Goal: Obtain resource: Obtain resource

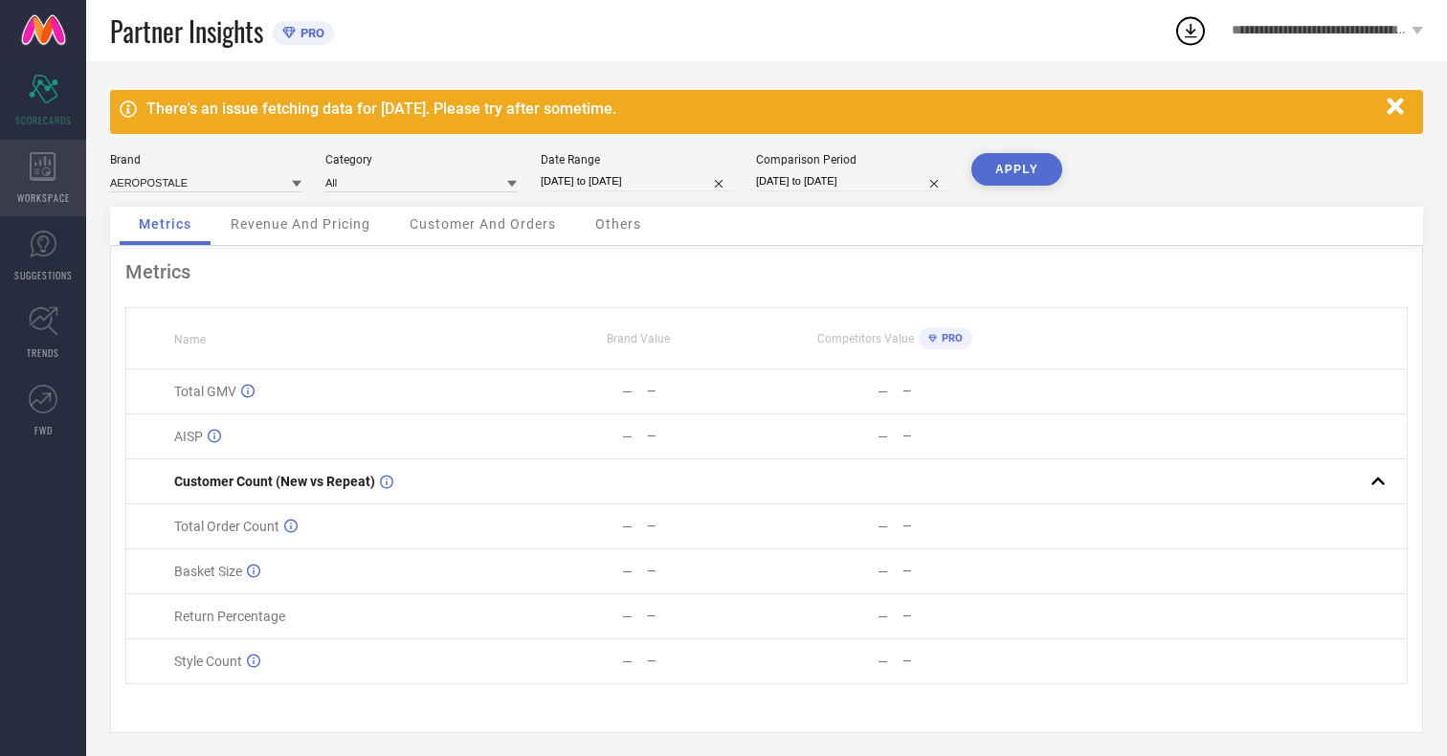
click at [43, 178] on icon at bounding box center [43, 166] width 26 height 29
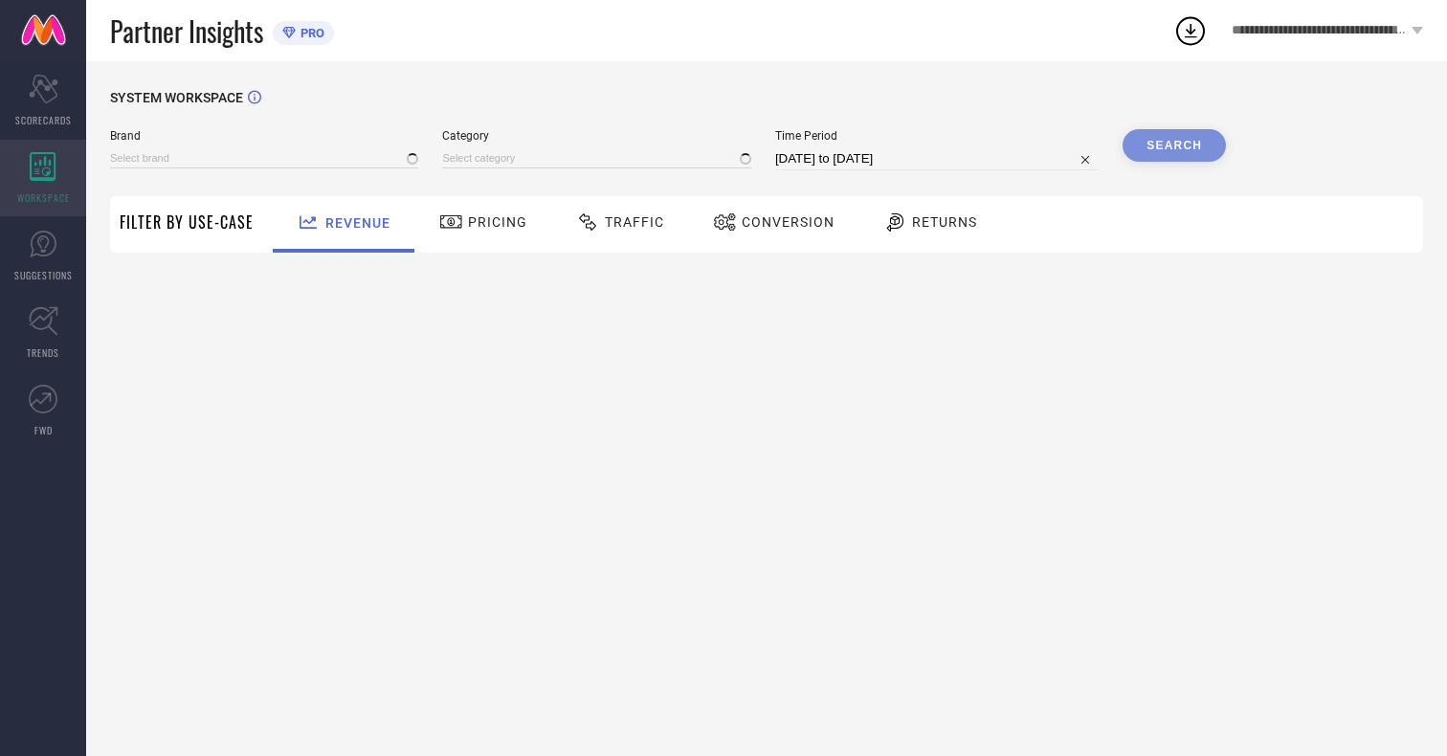
type input "AEROPOSTALE"
type input "All"
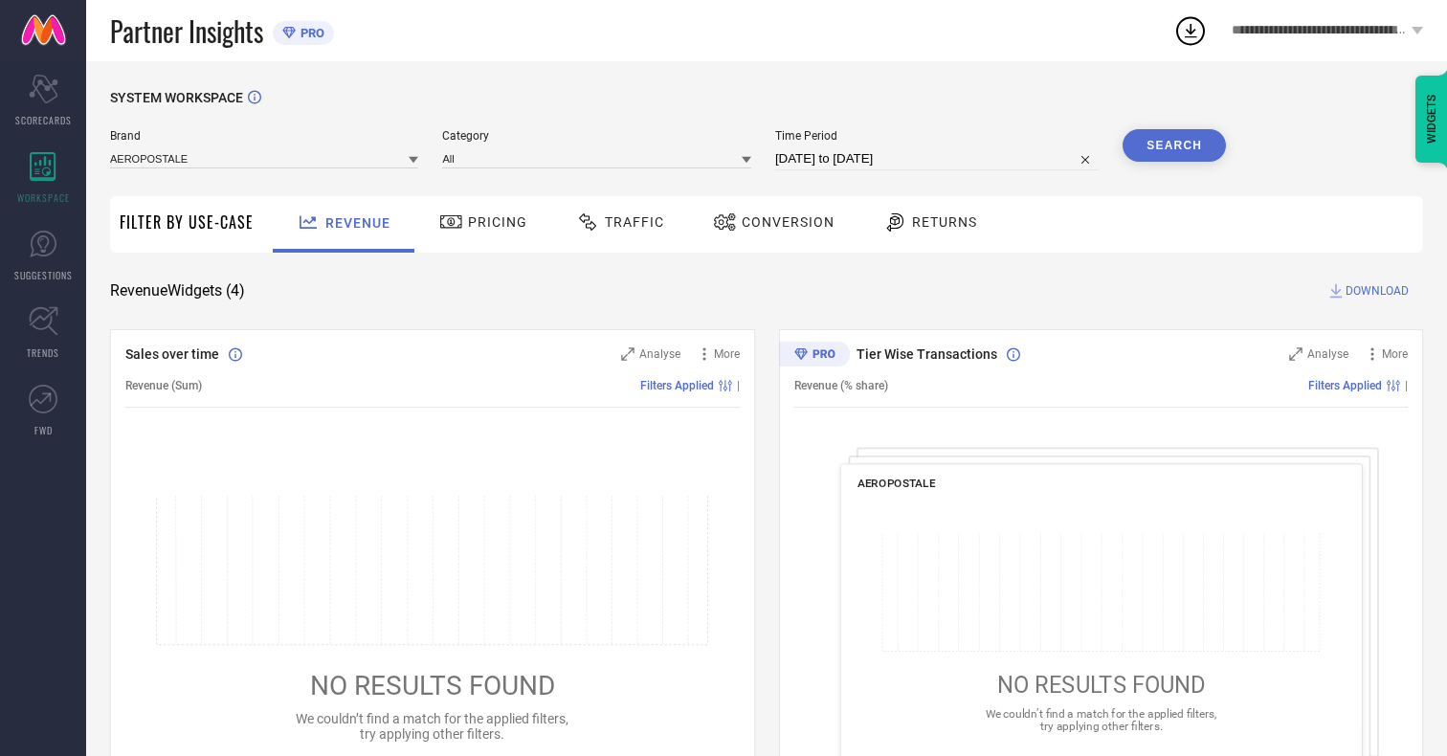
click at [782, 222] on span "Conversion" at bounding box center [787, 221] width 93 height 15
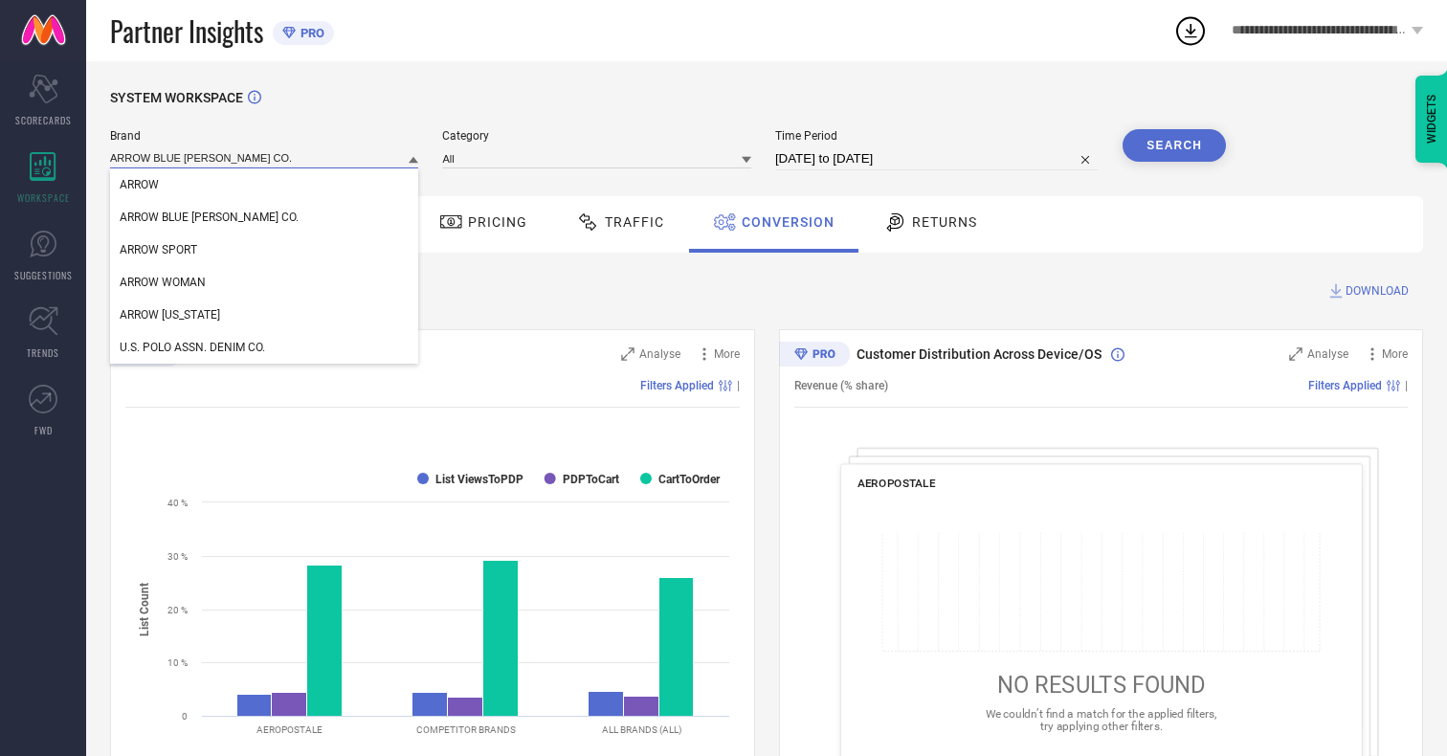
type input "ARROW BLUE [PERSON_NAME] CO."
click at [180, 218] on span "ARROW BLUE [PERSON_NAME] CO." at bounding box center [209, 216] width 179 height 13
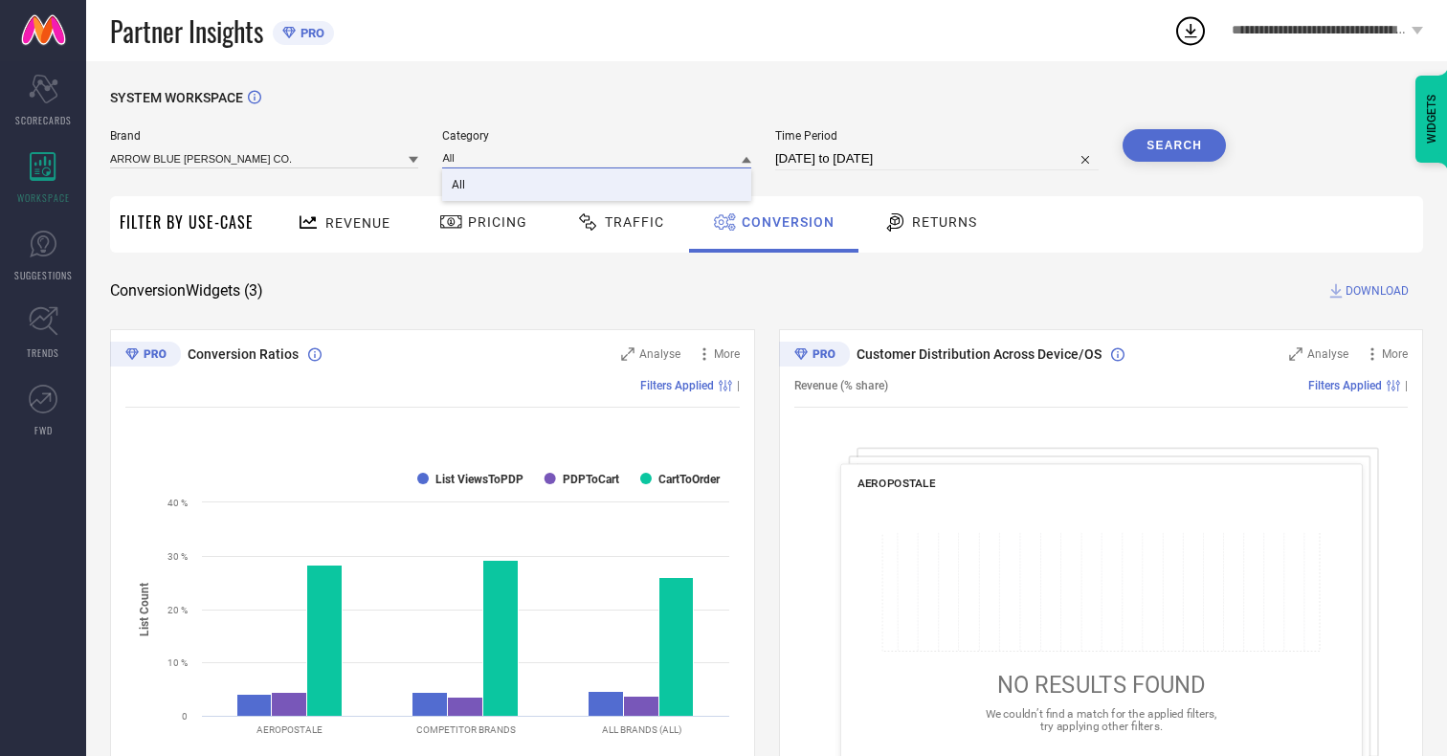
type input "All"
click at [460, 186] on span "All" at bounding box center [458, 184] width 13 height 13
click at [939, 159] on input "[DATE] to [DATE]" at bounding box center [936, 158] width 323 height 23
select select "6"
select select "2025"
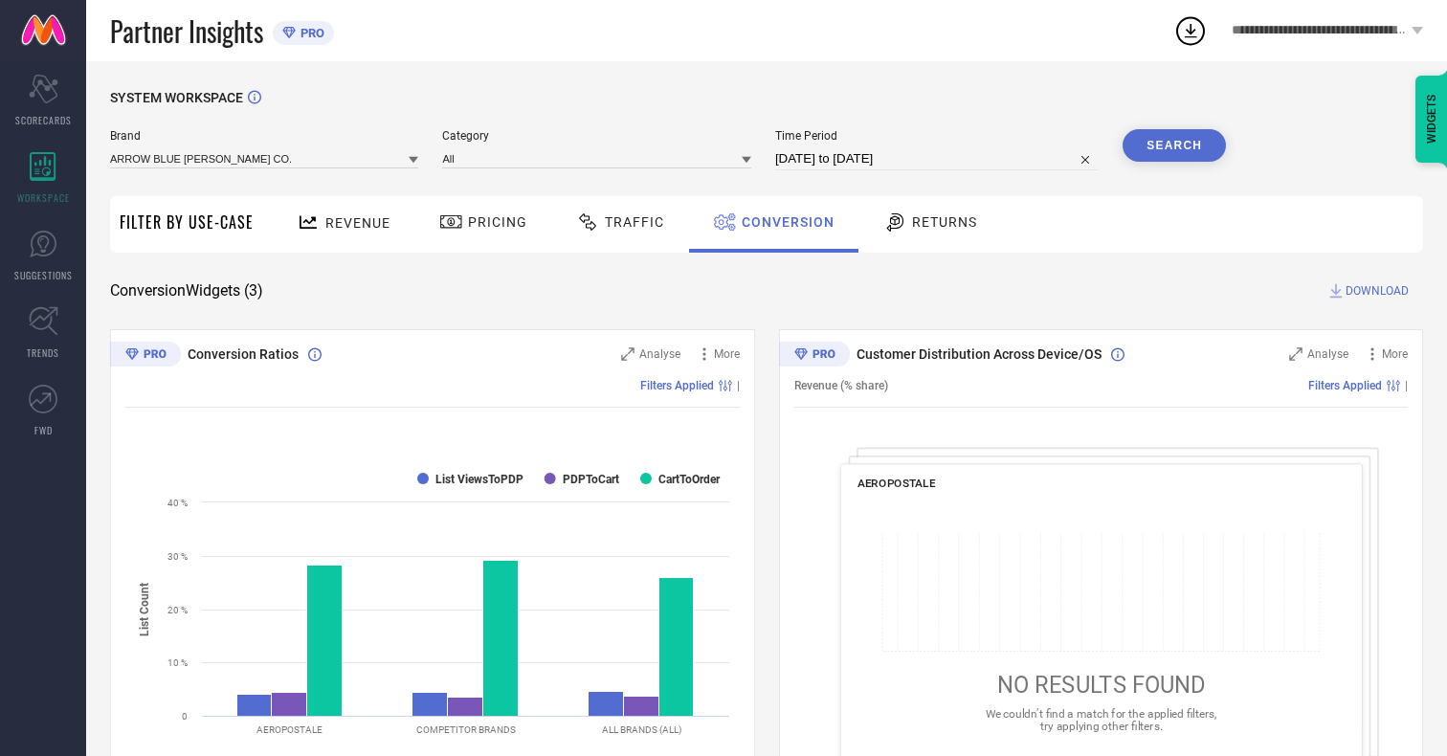
select select "7"
select select "2025"
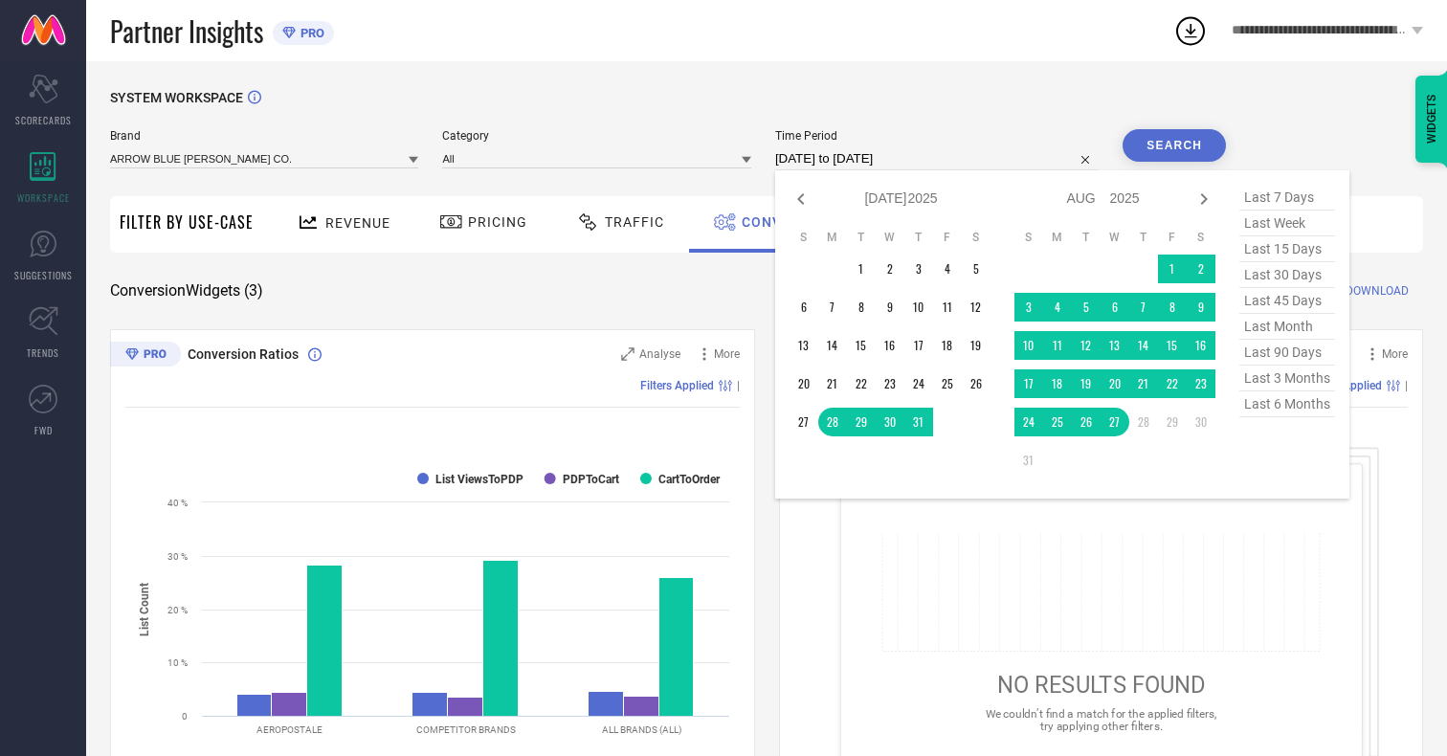
click at [1118, 423] on td "27" at bounding box center [1114, 422] width 29 height 29
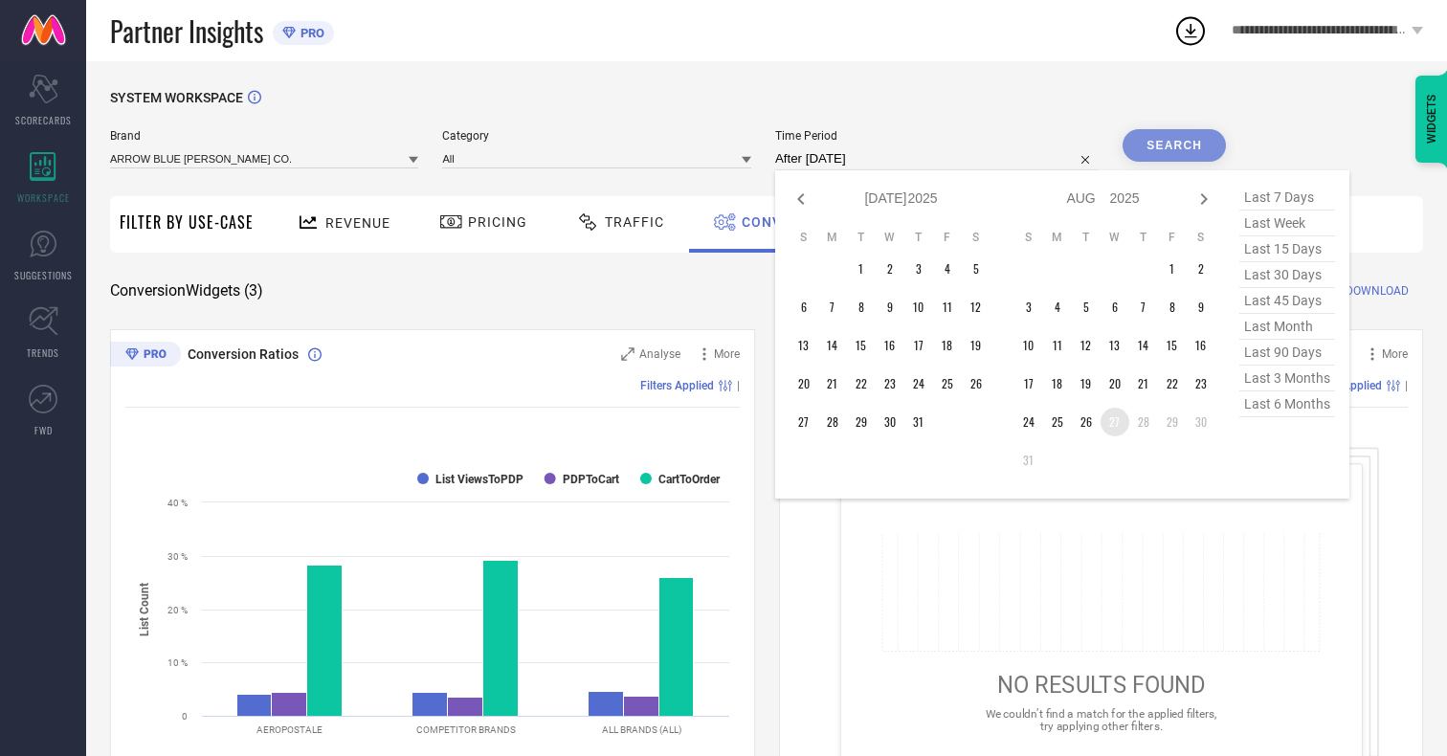
type input "[DATE] to [DATE]"
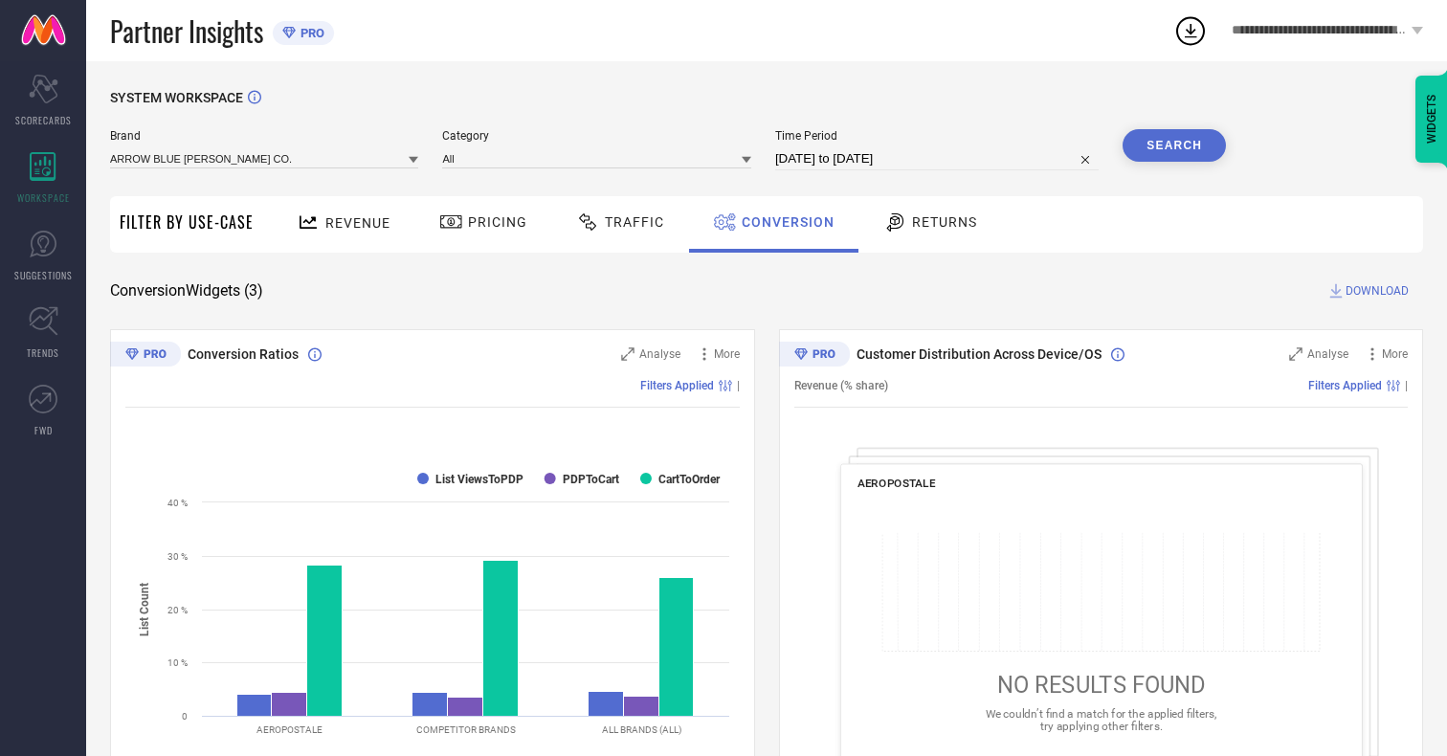
click at [1174, 145] on button "Search" at bounding box center [1173, 145] width 103 height 33
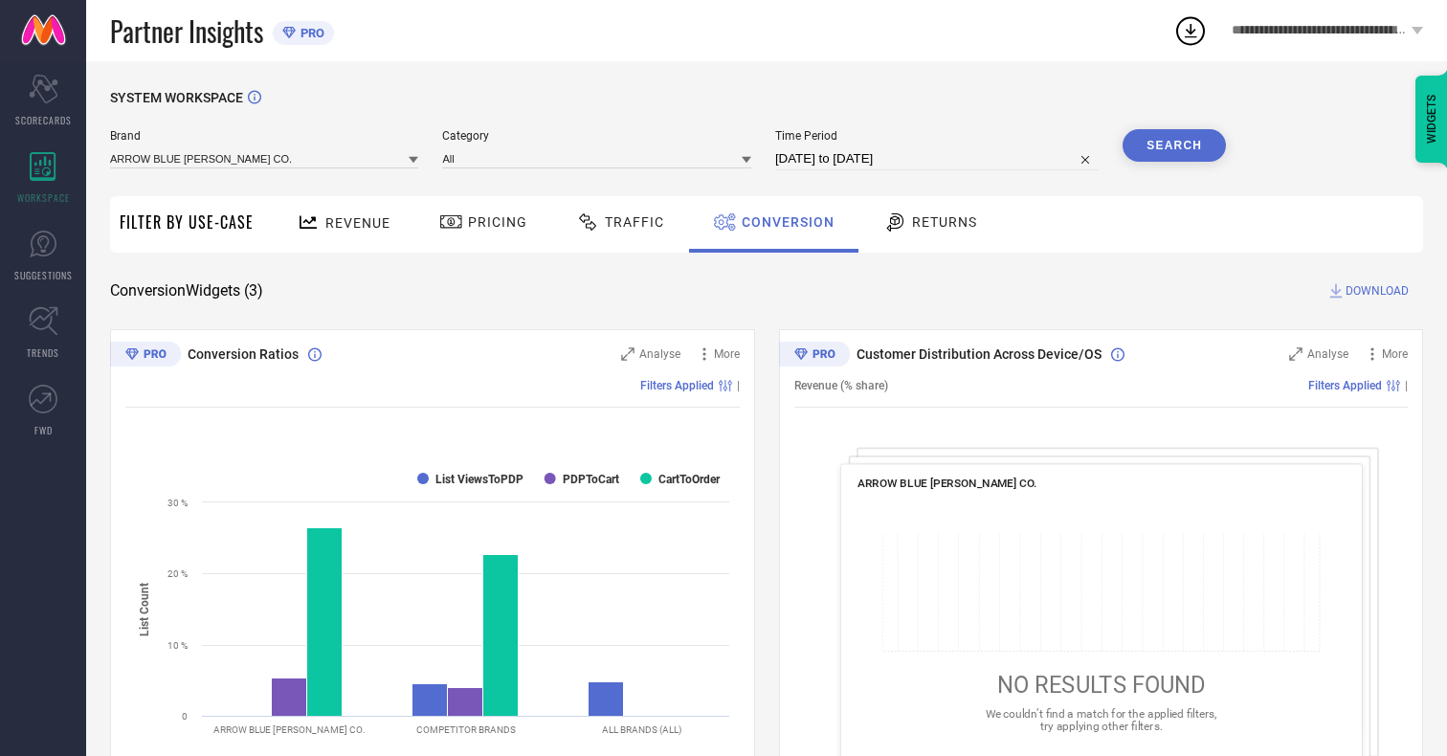
click at [1377, 291] on span "DOWNLOAD" at bounding box center [1376, 290] width 63 height 19
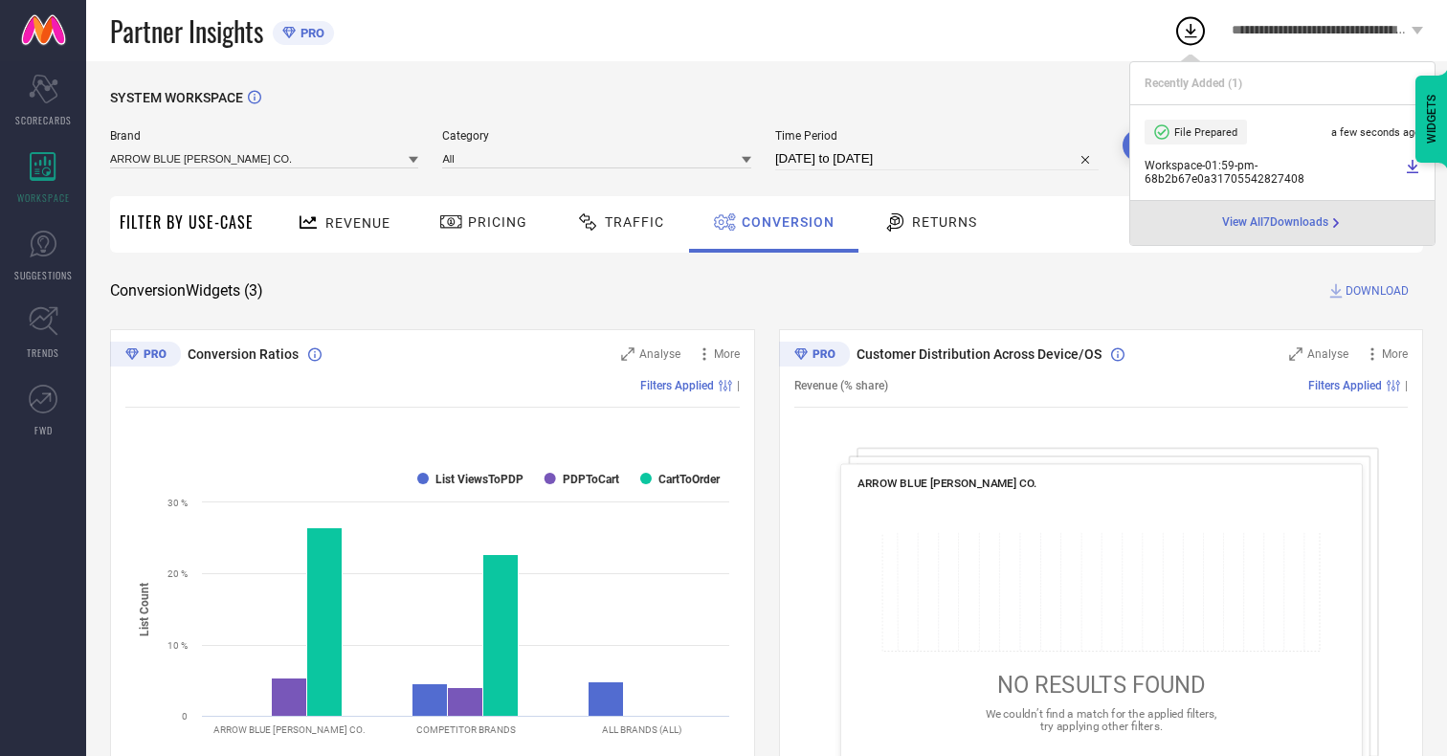
click at [783, 222] on span "Conversion" at bounding box center [787, 221] width 93 height 15
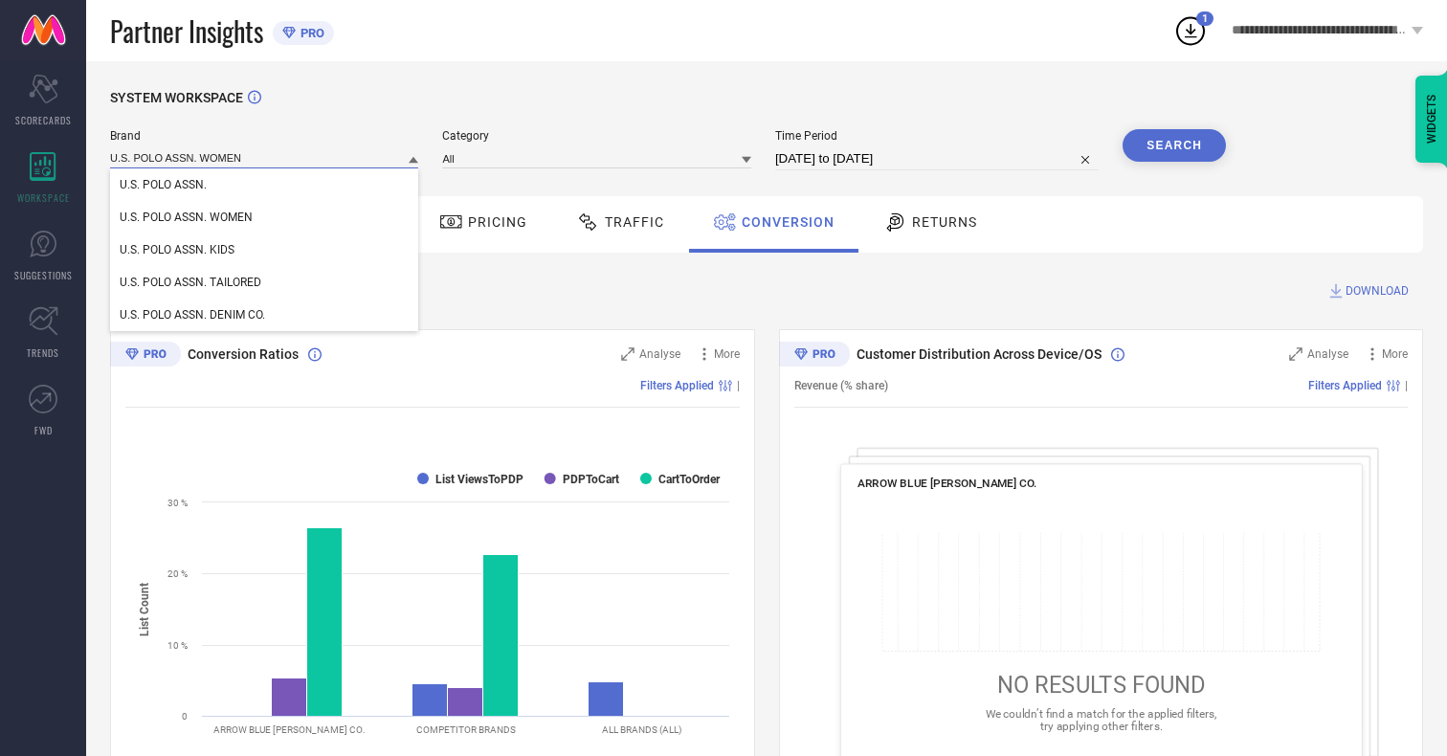
type input "U.S. POLO ASSN. WOMEN"
click at [186, 218] on span "U.S. POLO ASSN. WOMEN" at bounding box center [186, 216] width 133 height 13
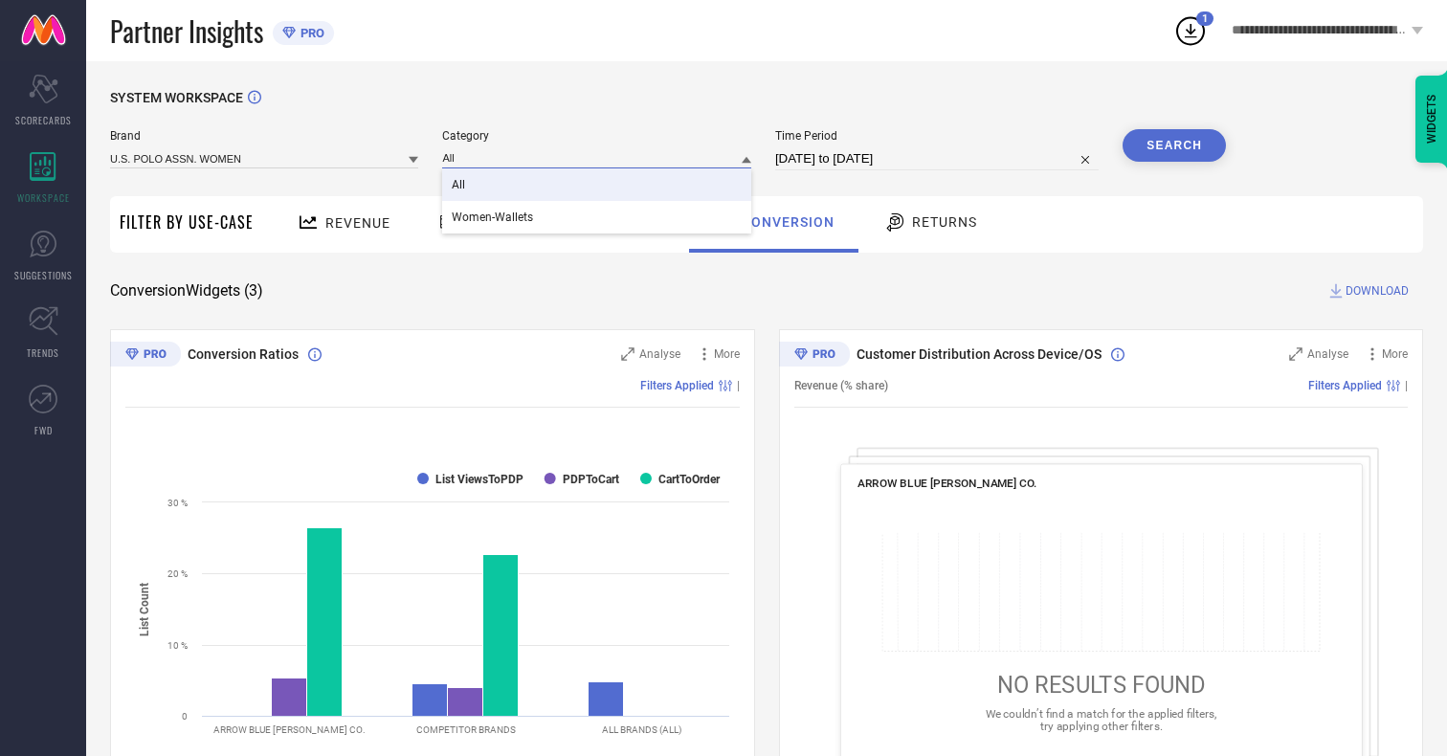
type input "All"
click at [460, 186] on span "All" at bounding box center [458, 184] width 13 height 13
click at [1174, 145] on button "Search" at bounding box center [1173, 145] width 103 height 33
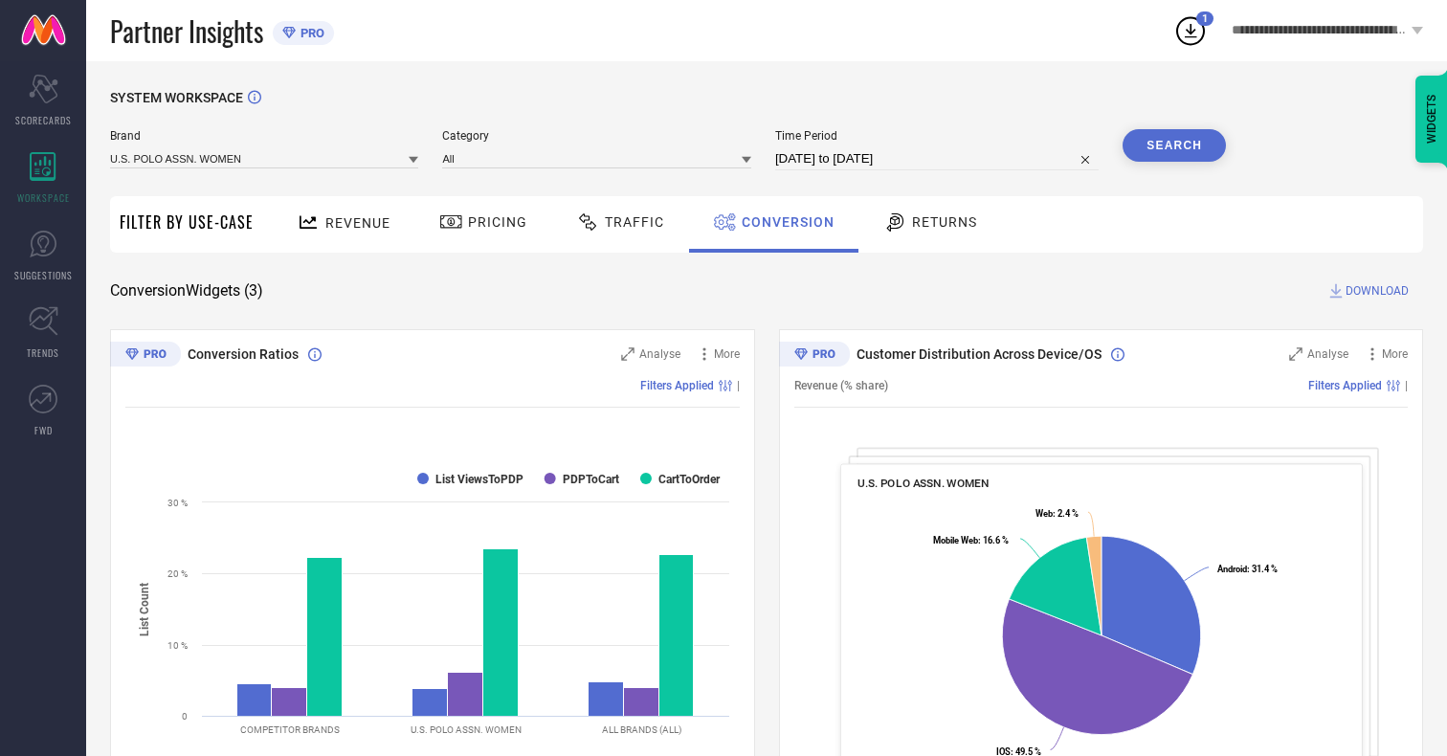
click at [1377, 291] on span "DOWNLOAD" at bounding box center [1376, 290] width 63 height 19
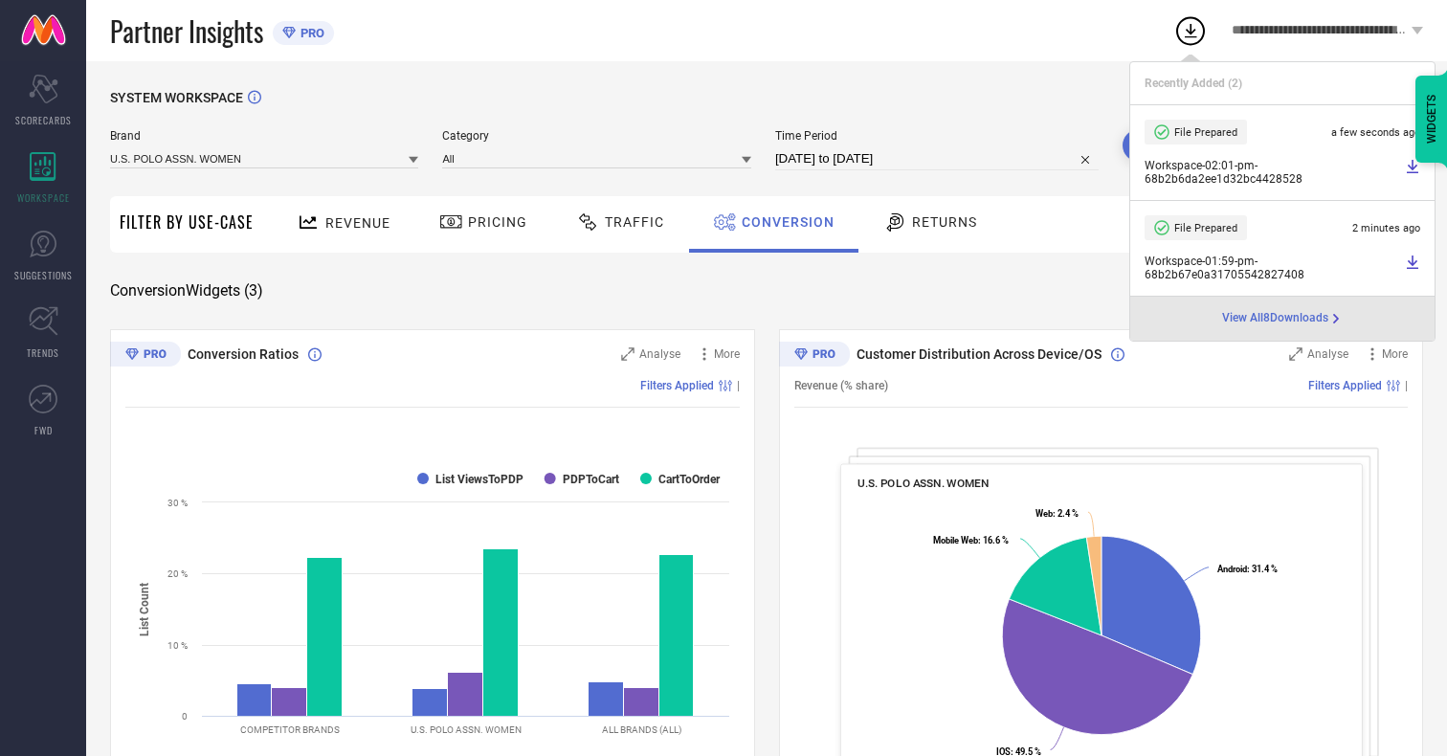
click at [783, 222] on span "Conversion" at bounding box center [787, 221] width 93 height 15
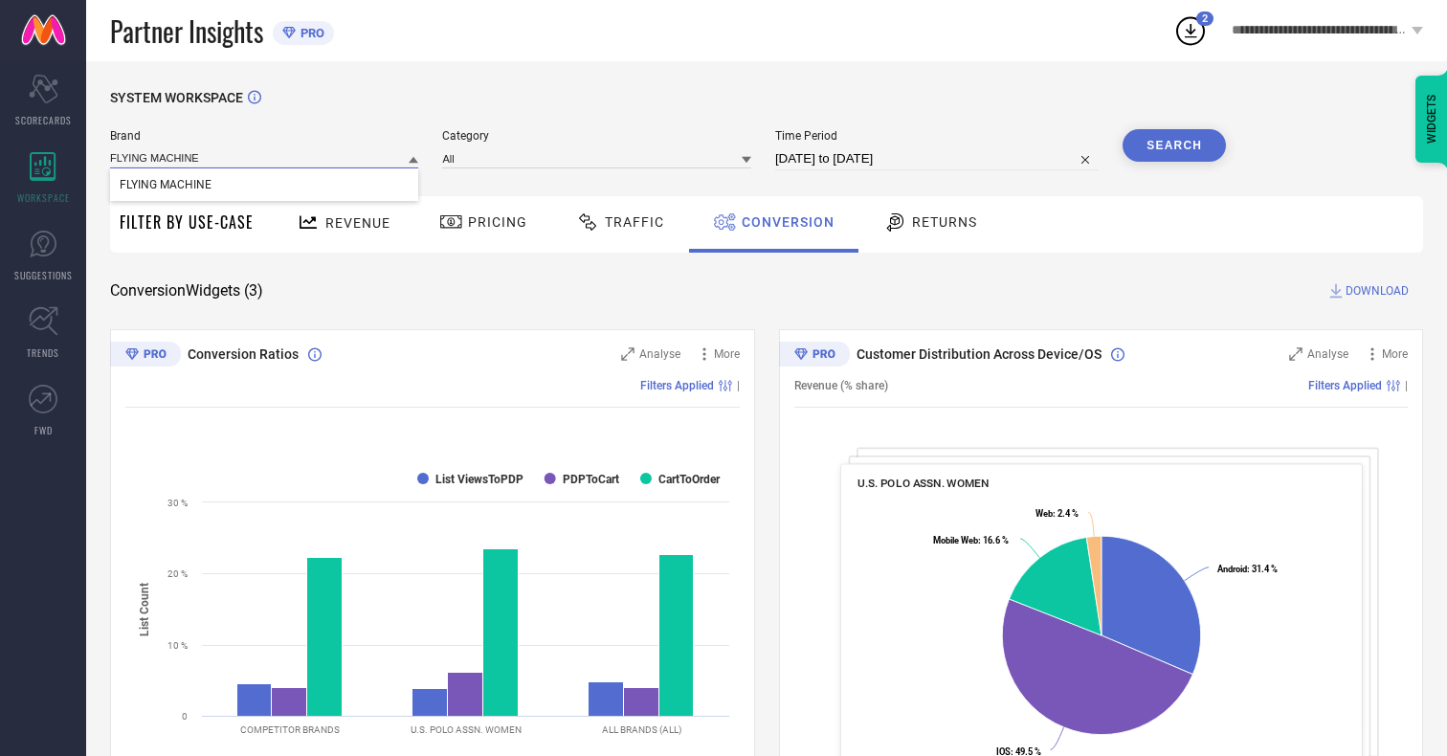
type input "FLYING MACHINE"
click at [165, 186] on span "FLYING MACHINE" at bounding box center [166, 184] width 92 height 13
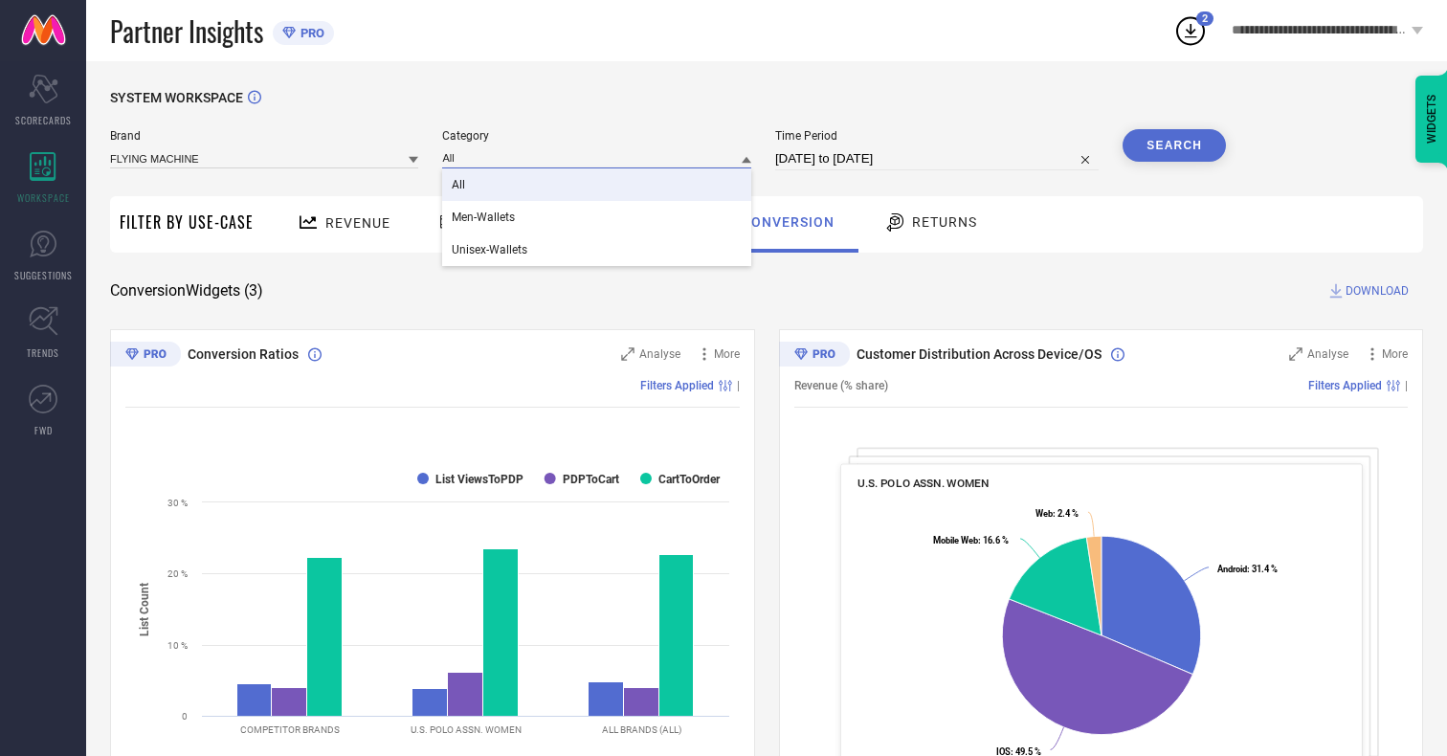
type input "All"
click at [460, 186] on span "All" at bounding box center [458, 184] width 13 height 13
click at [1174, 145] on button "Search" at bounding box center [1173, 145] width 103 height 33
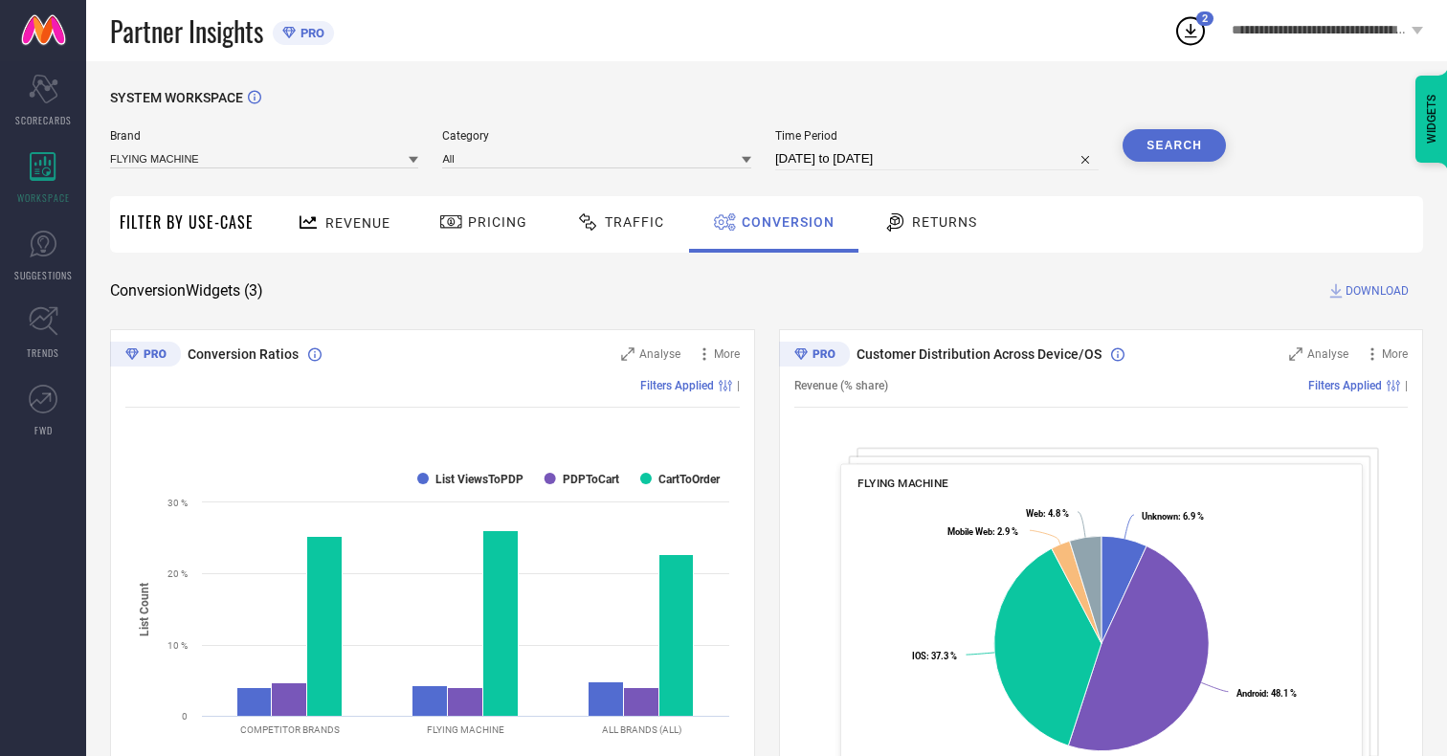
click at [1377, 291] on span "DOWNLOAD" at bounding box center [1376, 290] width 63 height 19
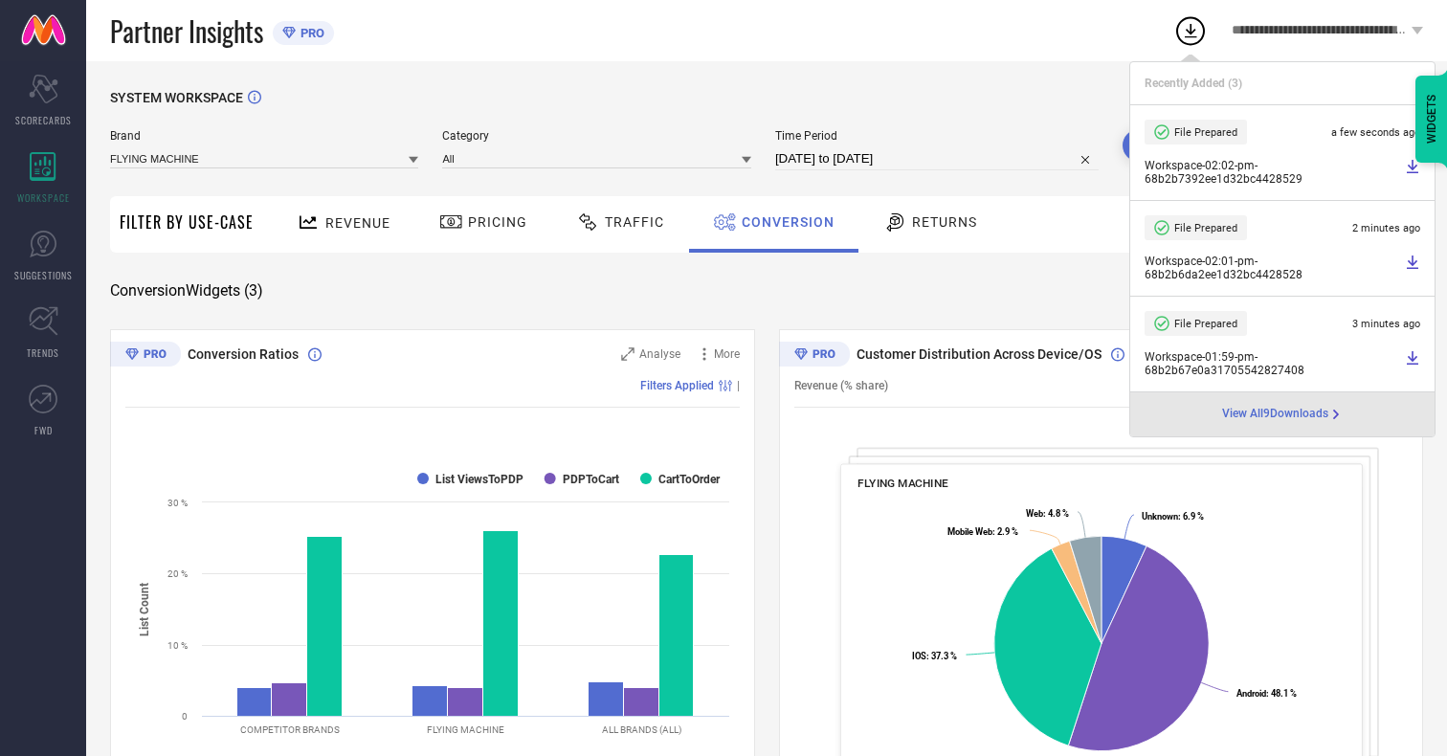
click at [783, 222] on span "Conversion" at bounding box center [787, 221] width 93 height 15
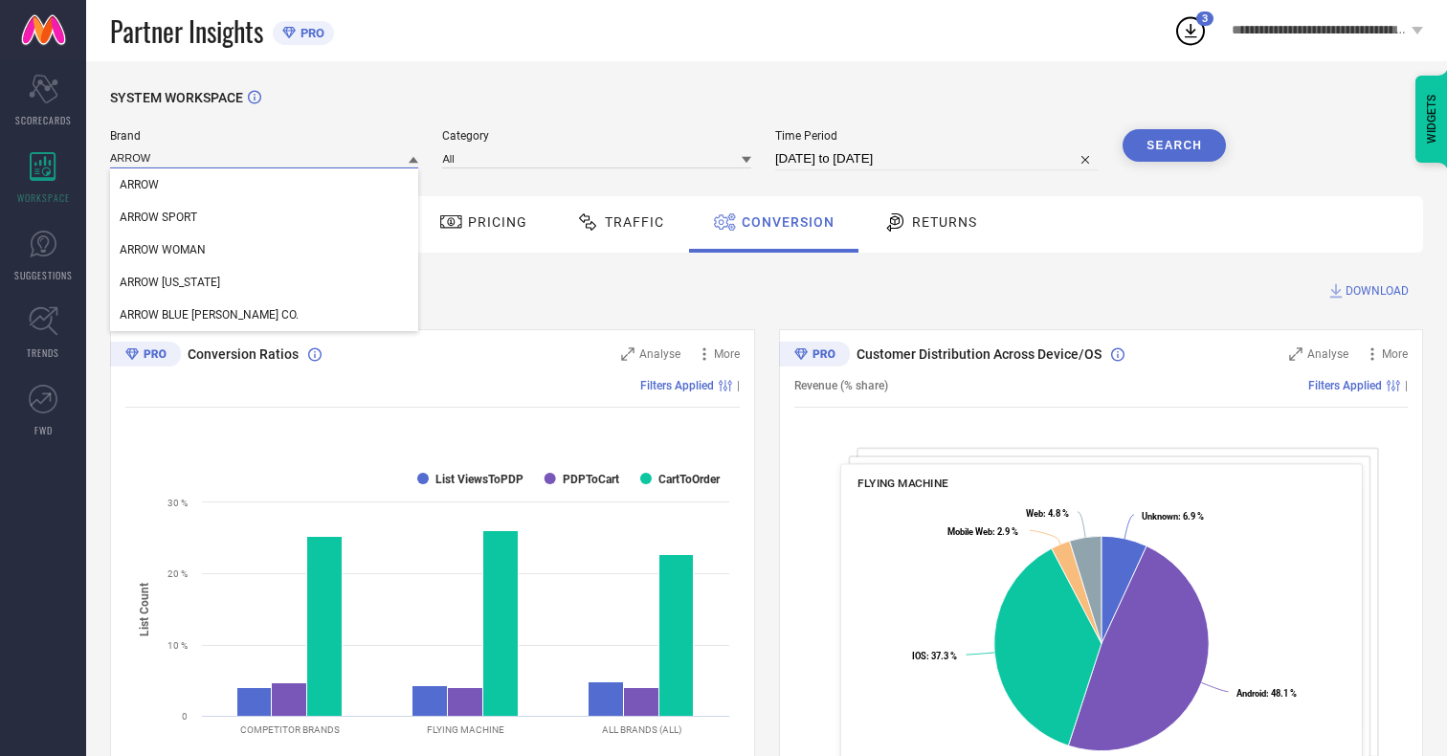
type input "ARROW"
click at [139, 186] on span "ARROW" at bounding box center [139, 184] width 39 height 13
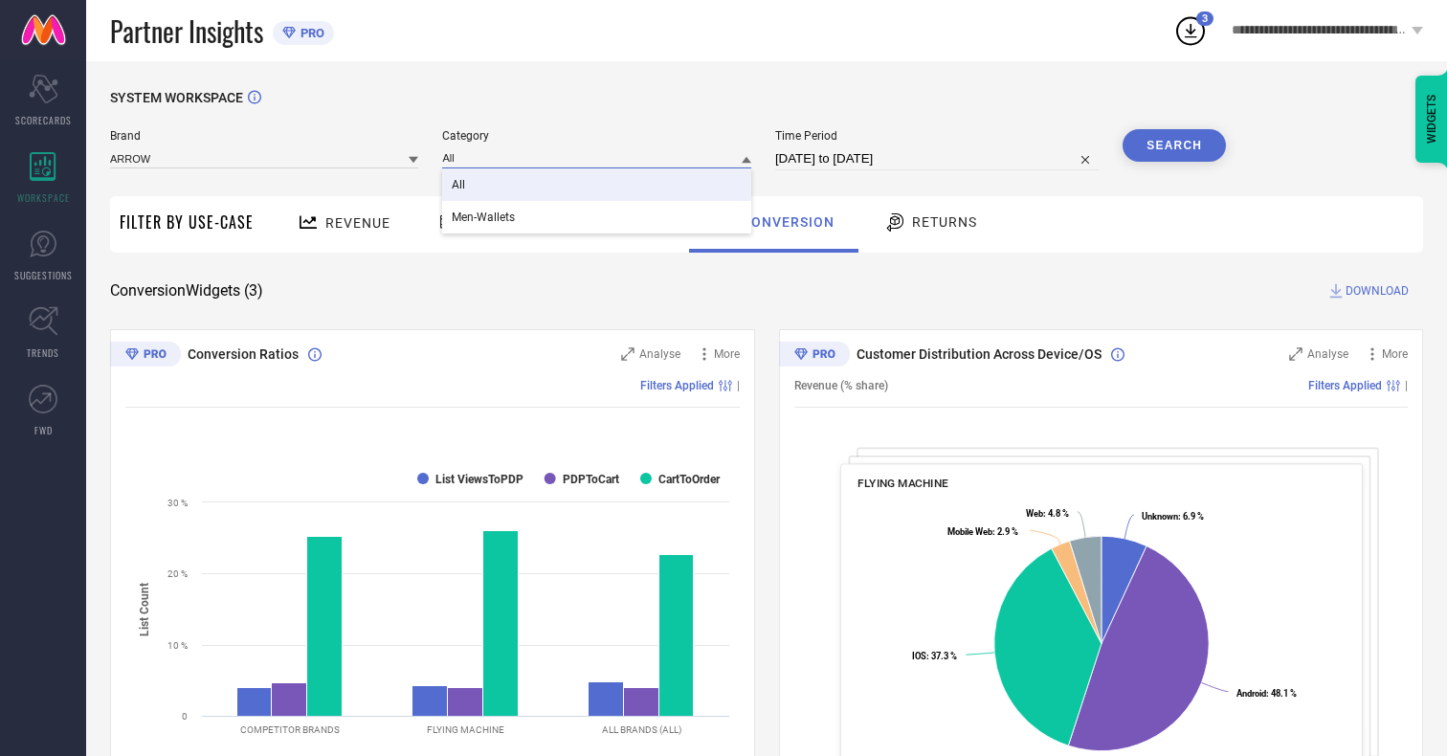
type input "All"
click at [460, 186] on span "All" at bounding box center [458, 184] width 13 height 13
click at [1174, 145] on button "Search" at bounding box center [1173, 145] width 103 height 33
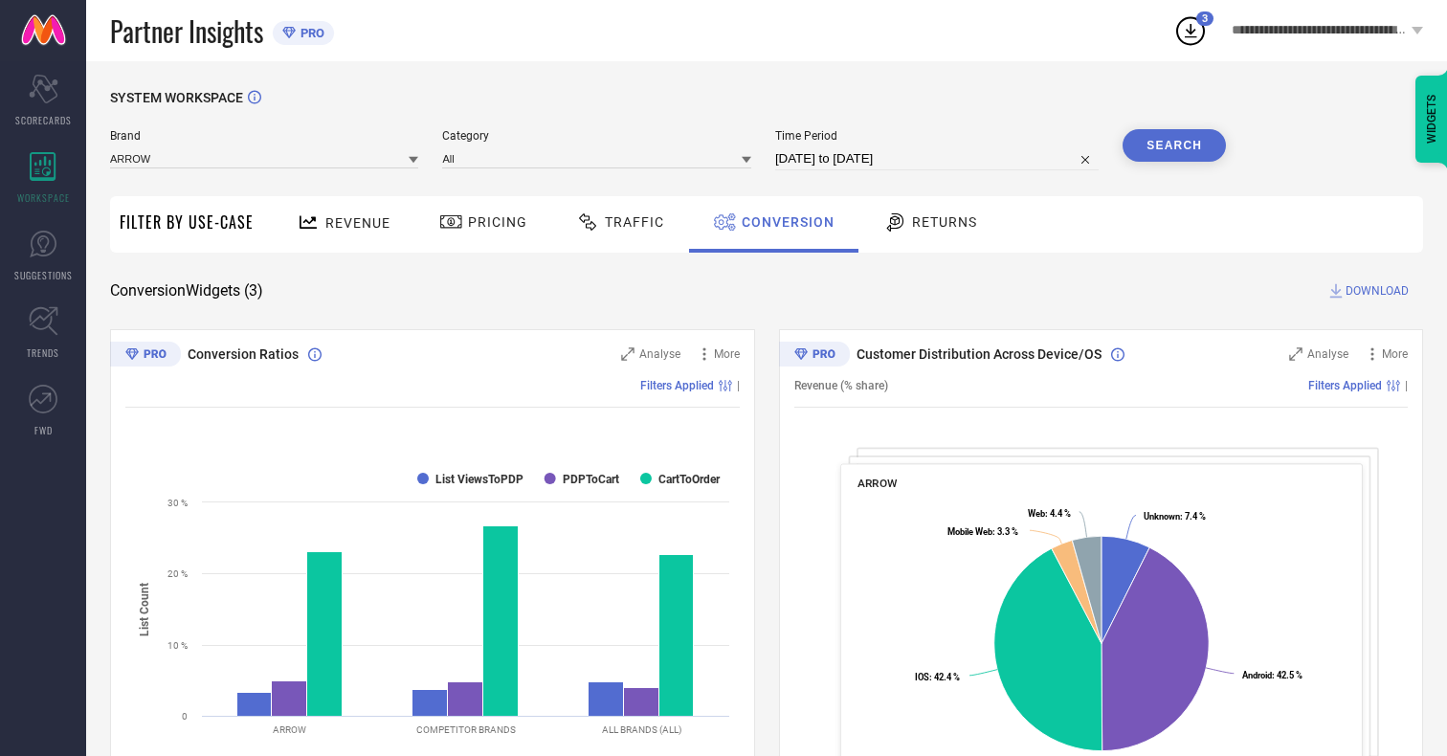
click at [1377, 291] on span "DOWNLOAD" at bounding box center [1376, 290] width 63 height 19
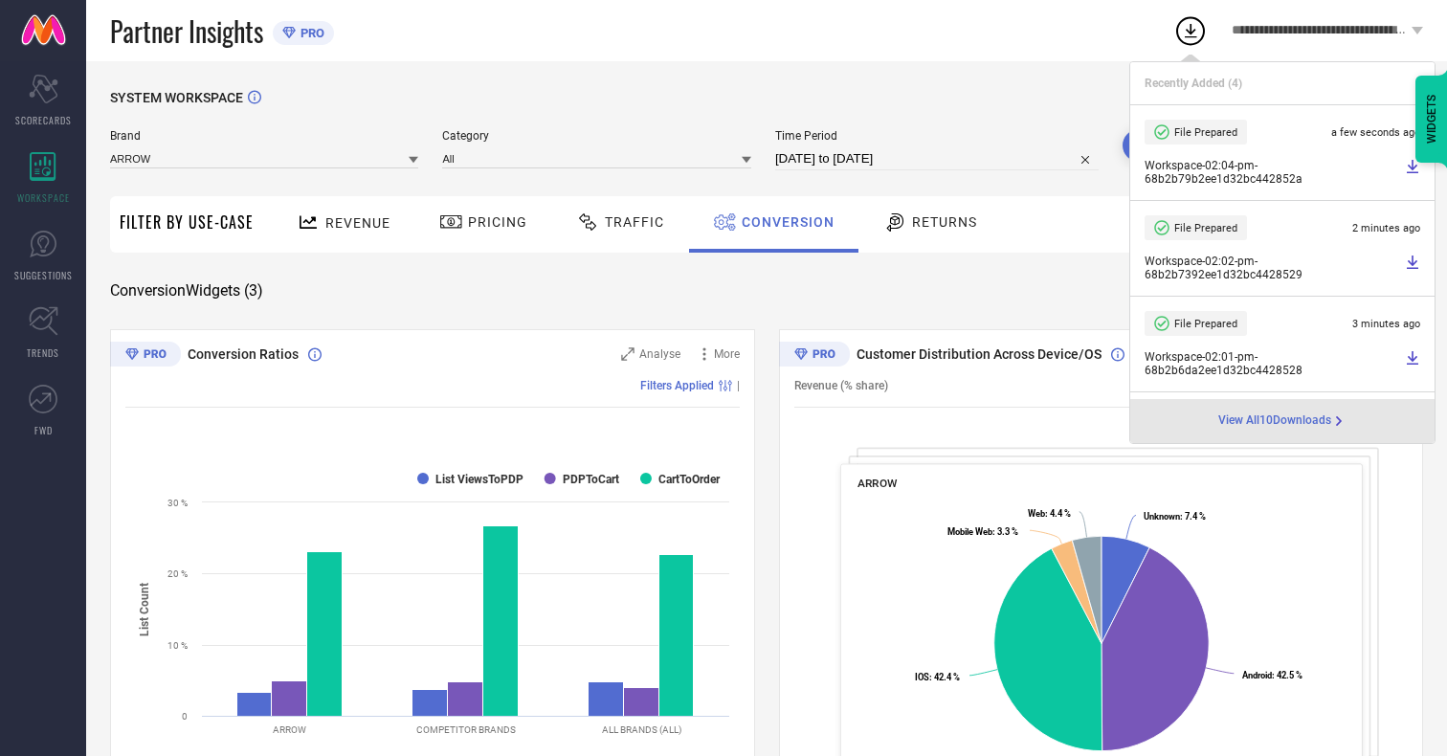
click at [783, 222] on span "Conversion" at bounding box center [787, 221] width 93 height 15
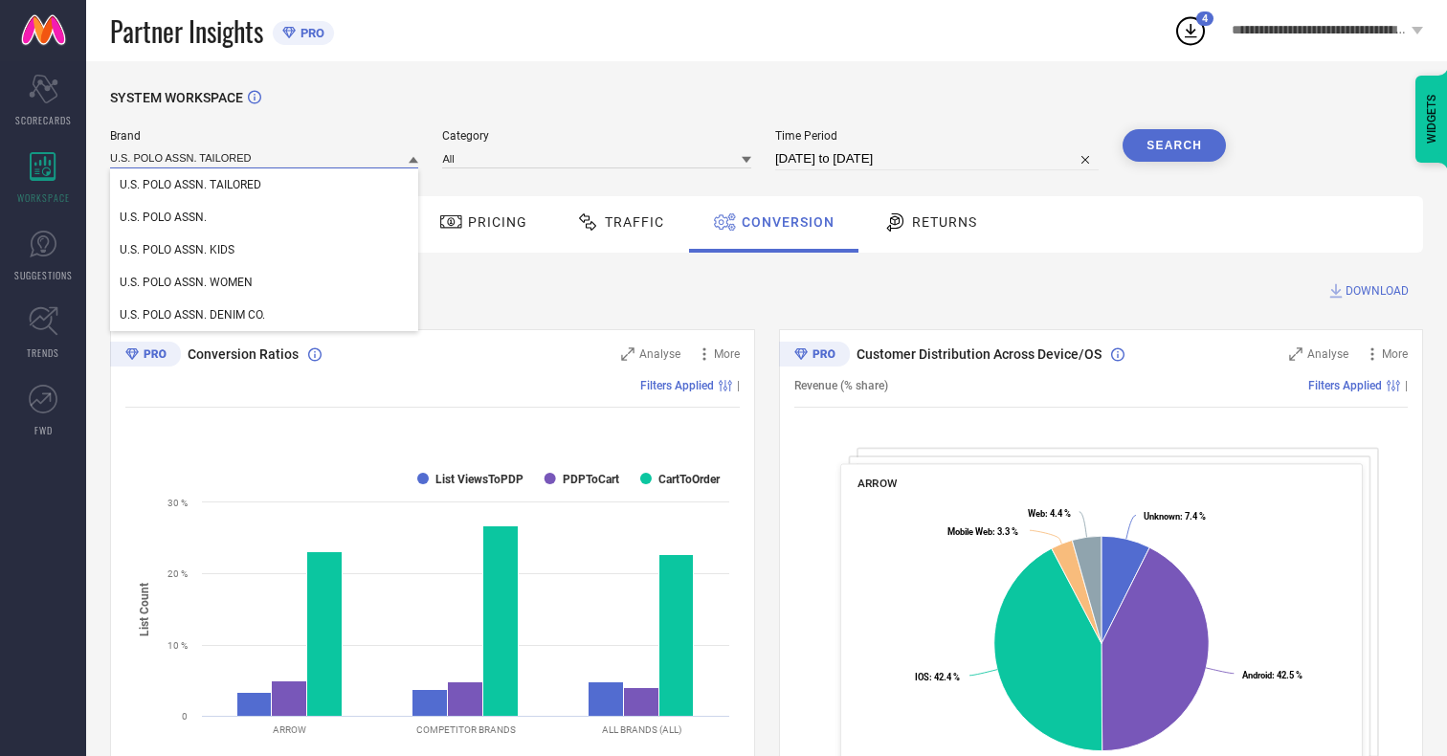
type input "U.S. POLO ASSN. TAILORED"
click at [190, 186] on span "U.S. POLO ASSN. TAILORED" at bounding box center [191, 184] width 142 height 13
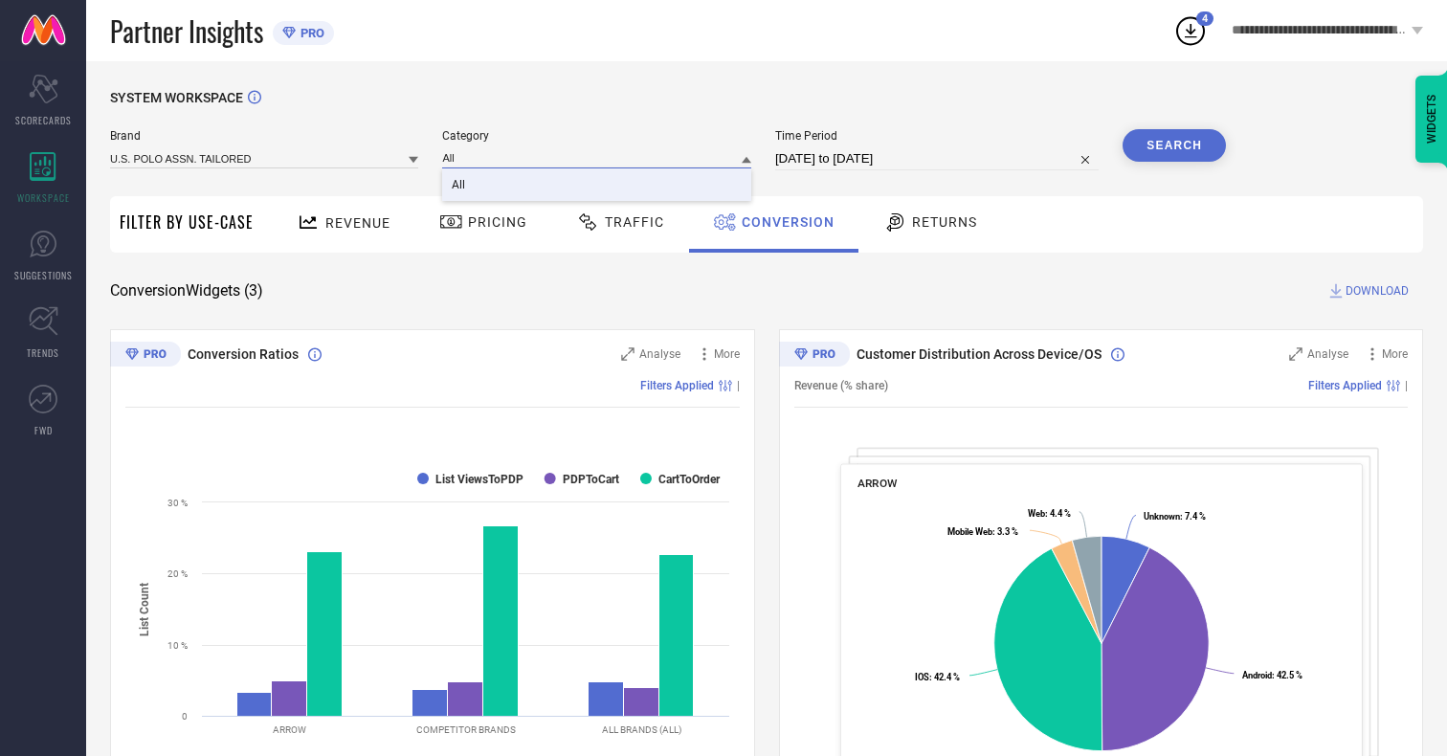
type input "All"
click at [460, 186] on span "All" at bounding box center [458, 184] width 13 height 13
click at [1174, 145] on button "Search" at bounding box center [1173, 145] width 103 height 33
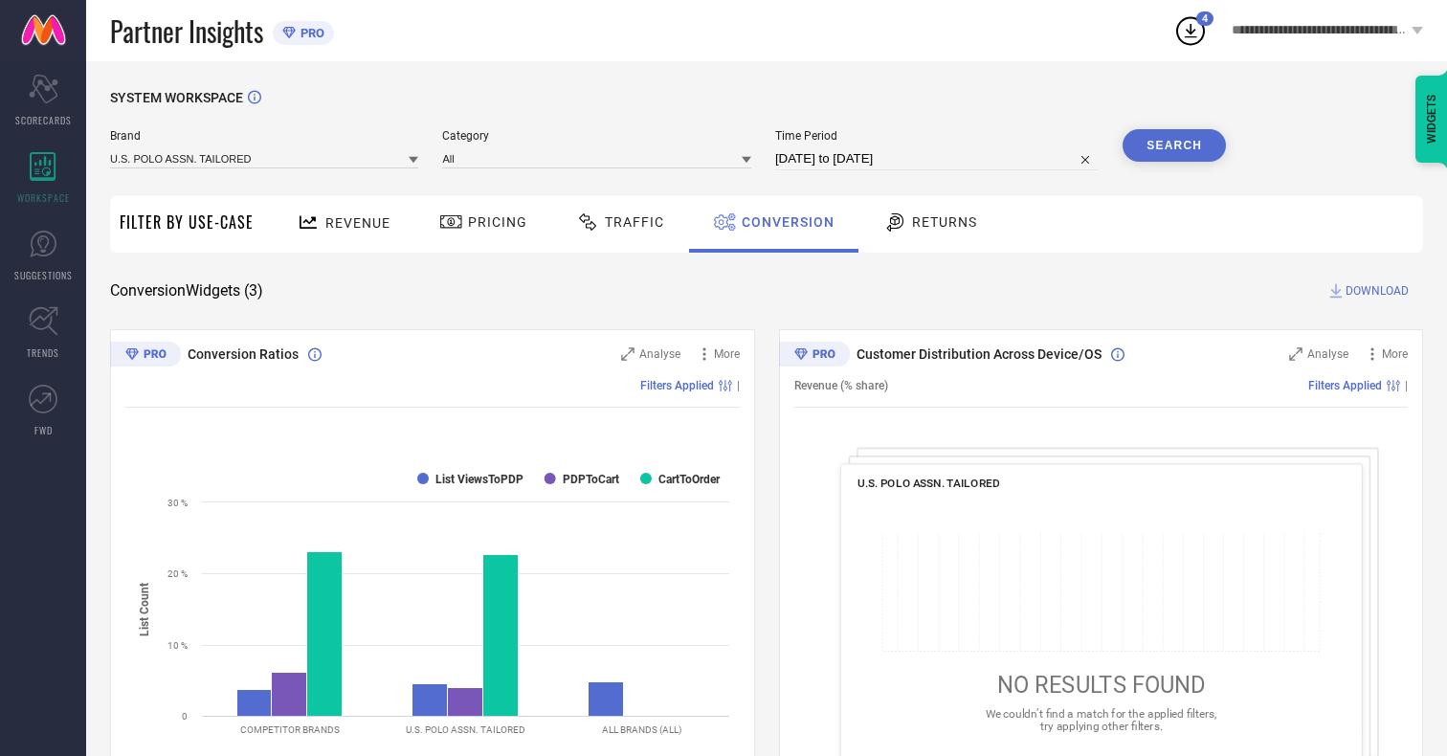
click at [1377, 291] on span "DOWNLOAD" at bounding box center [1376, 290] width 63 height 19
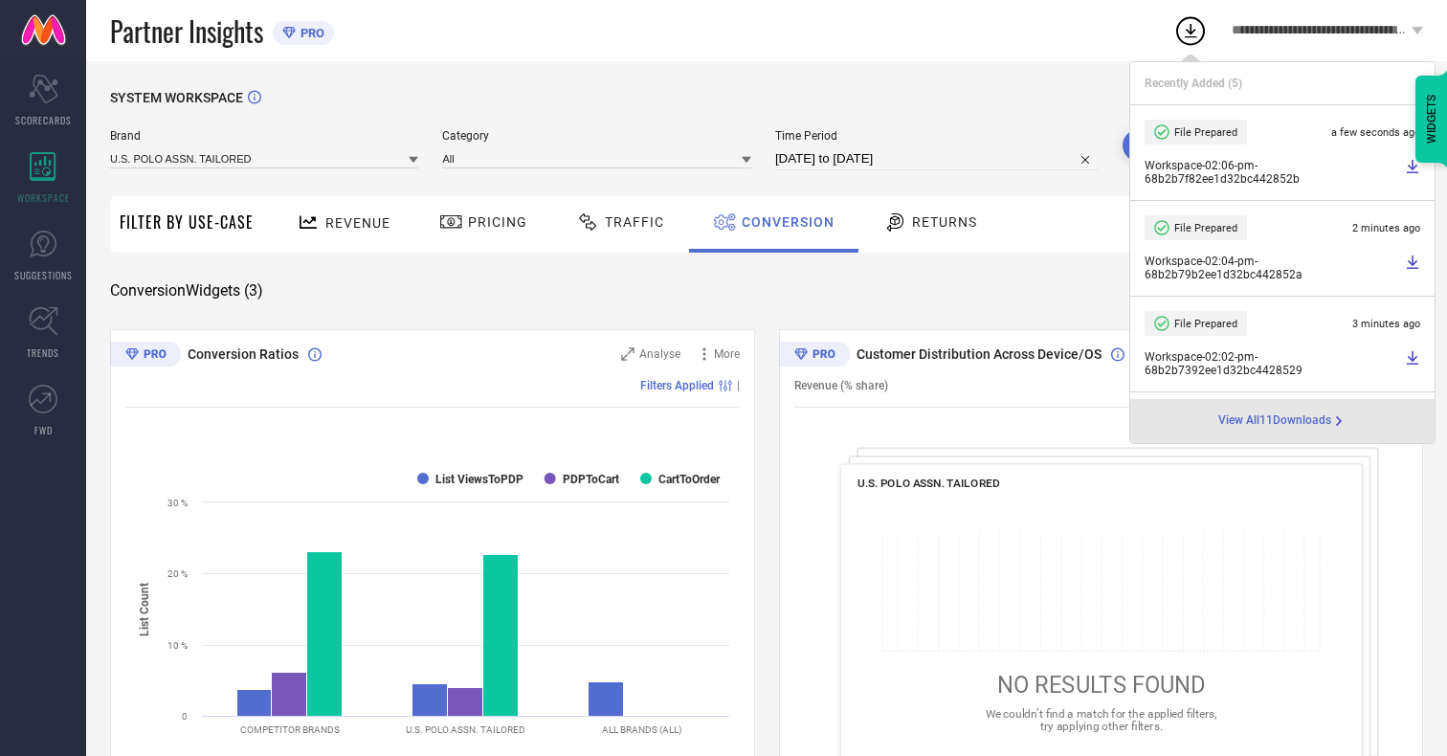
click at [783, 222] on span "Conversion" at bounding box center [787, 221] width 93 height 15
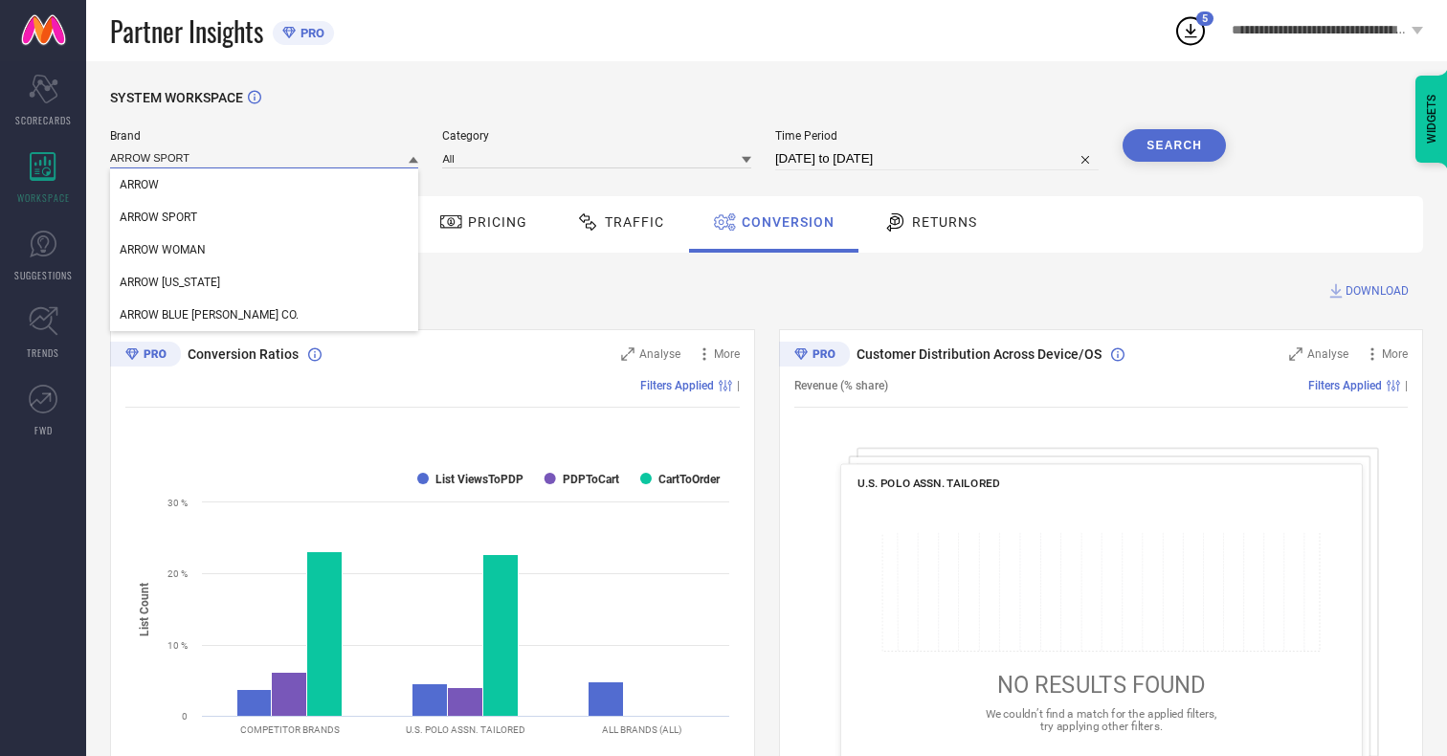
type input "ARROW SPORT"
click at [158, 218] on span "ARROW SPORT" at bounding box center [158, 216] width 77 height 13
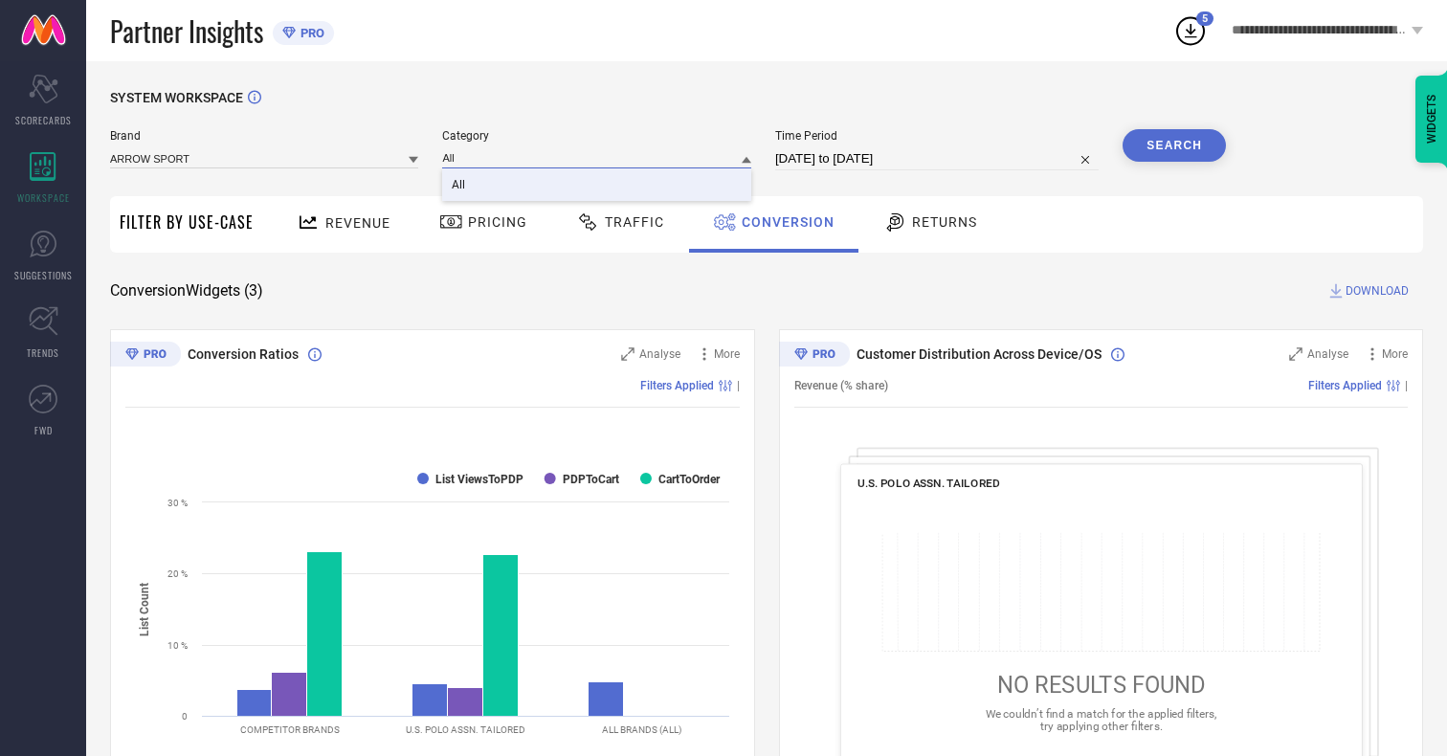
type input "All"
click at [460, 186] on span "All" at bounding box center [458, 184] width 13 height 13
click at [1174, 145] on button "Search" at bounding box center [1173, 145] width 103 height 33
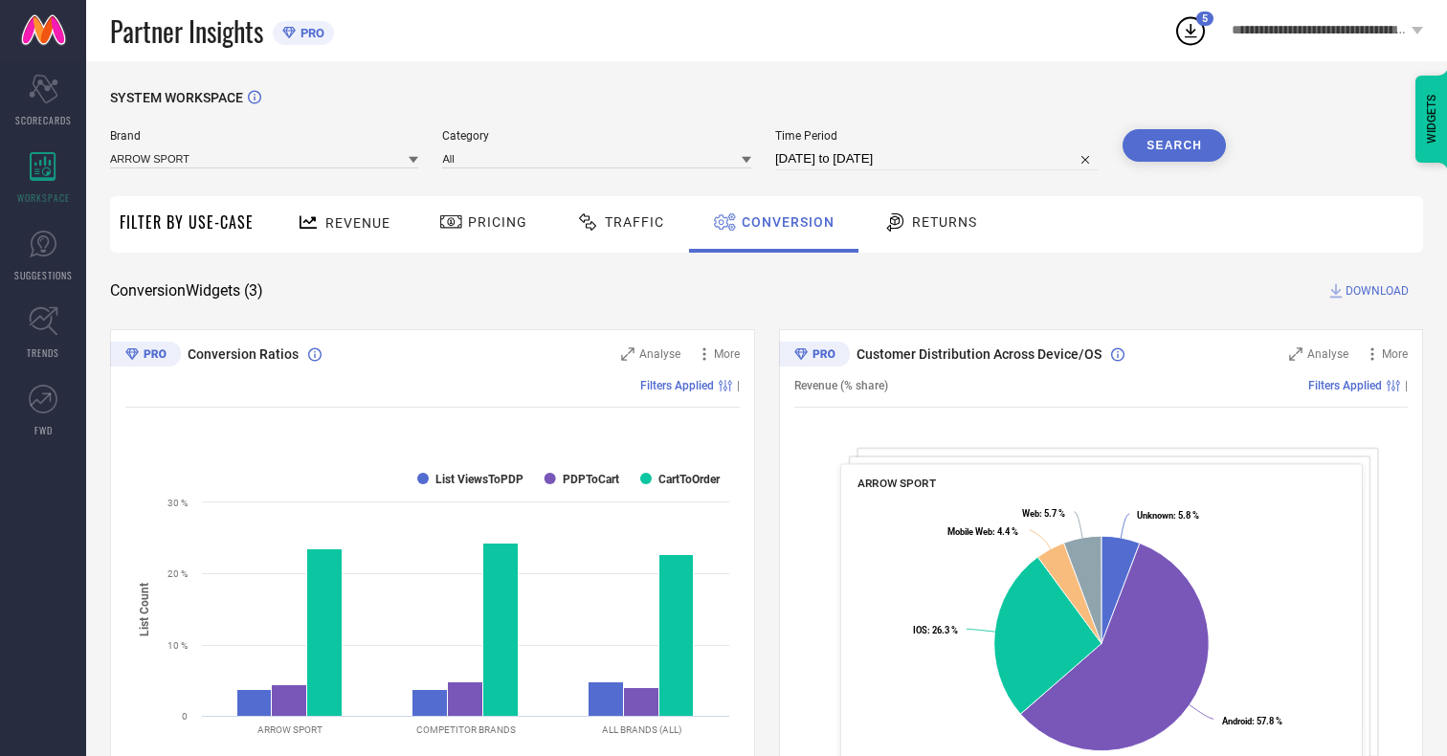
click at [1377, 291] on span "DOWNLOAD" at bounding box center [1376, 290] width 63 height 19
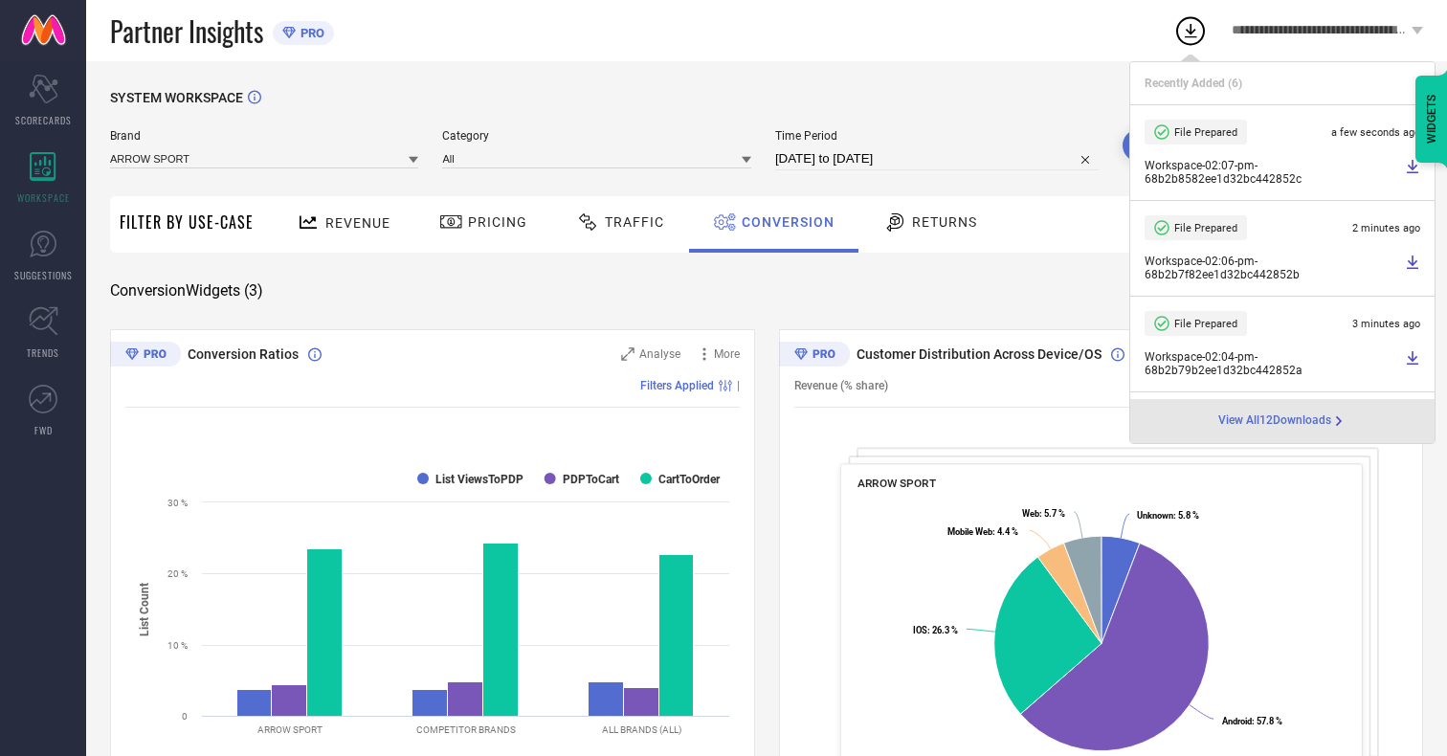
click at [783, 222] on span "Conversion" at bounding box center [787, 221] width 93 height 15
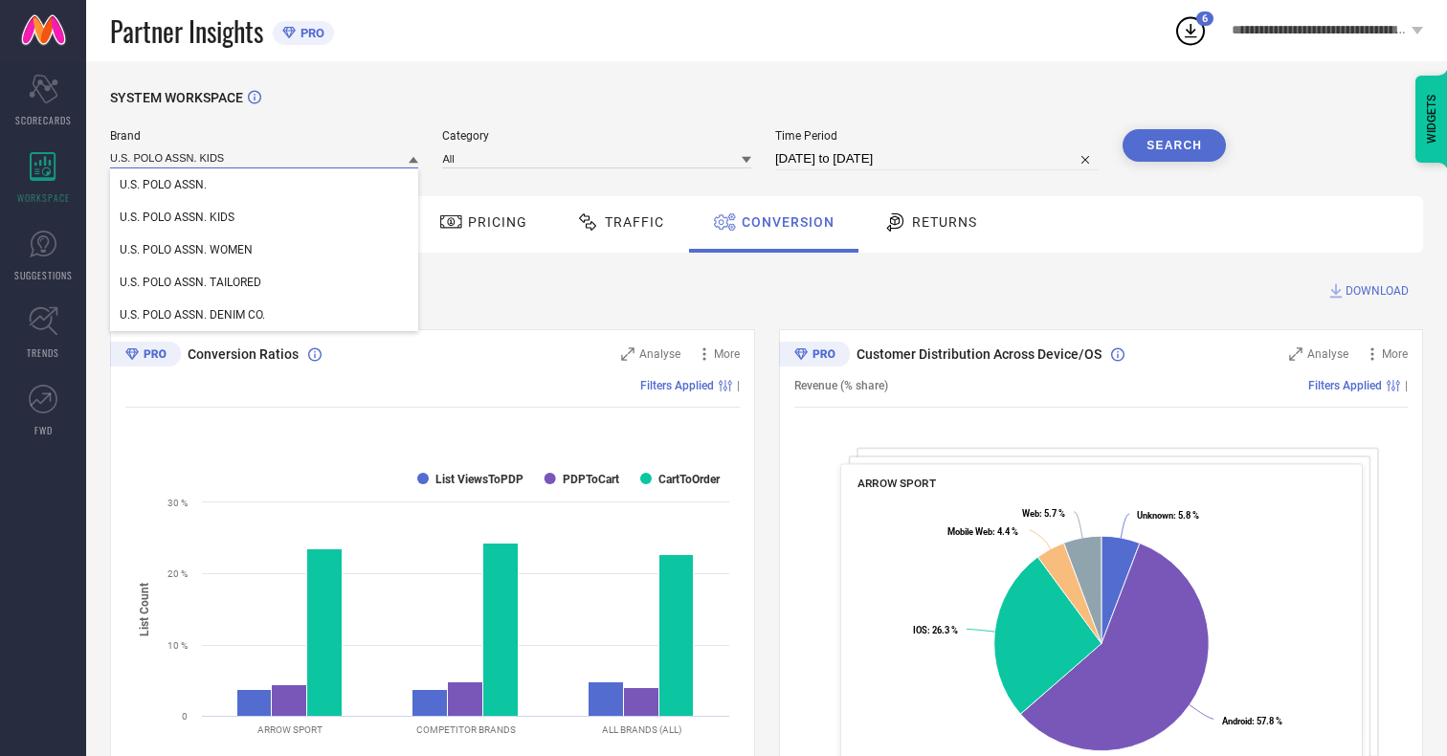
type input "U.S. POLO ASSN. KIDS"
click at [176, 218] on span "U.S. POLO ASSN. KIDS" at bounding box center [177, 216] width 115 height 13
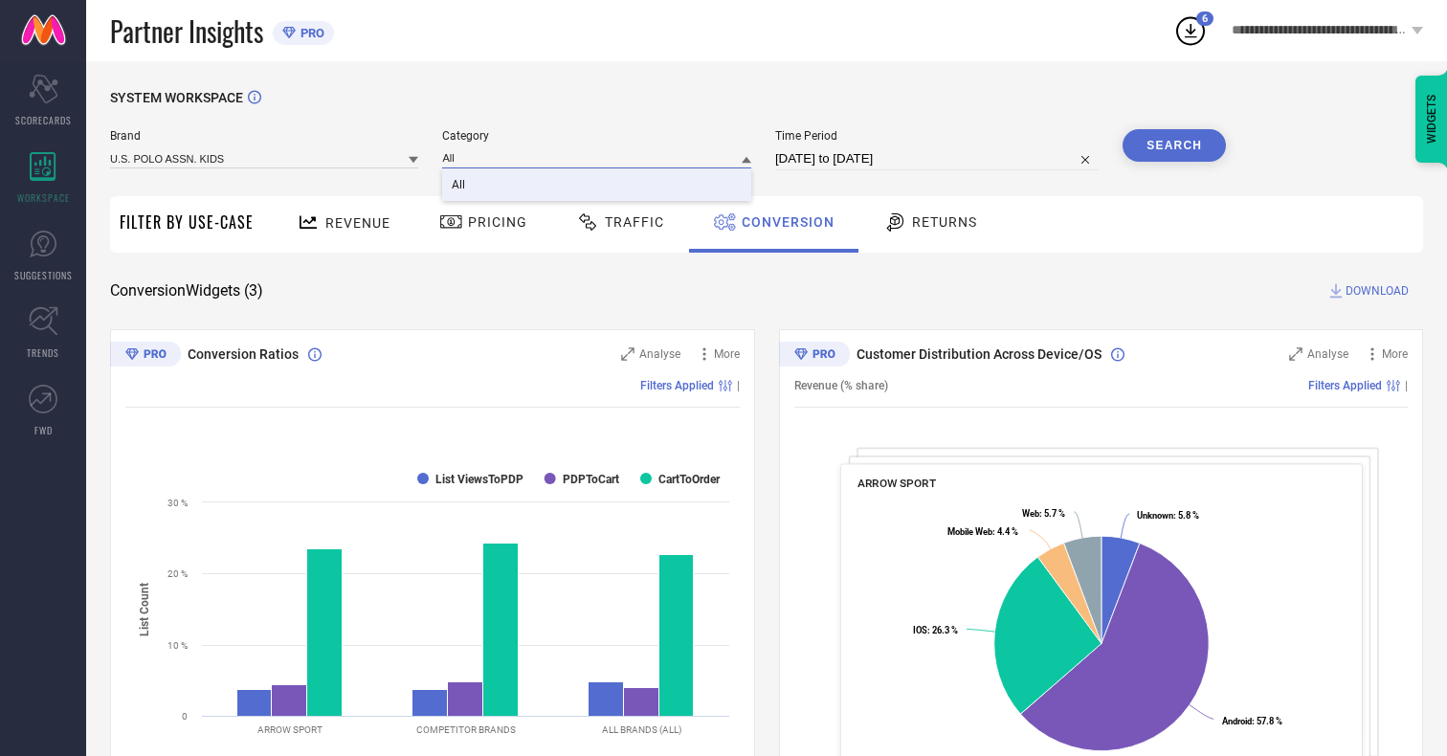
type input "All"
click at [460, 186] on span "All" at bounding box center [458, 184] width 13 height 13
click at [1174, 145] on button "Search" at bounding box center [1173, 145] width 103 height 33
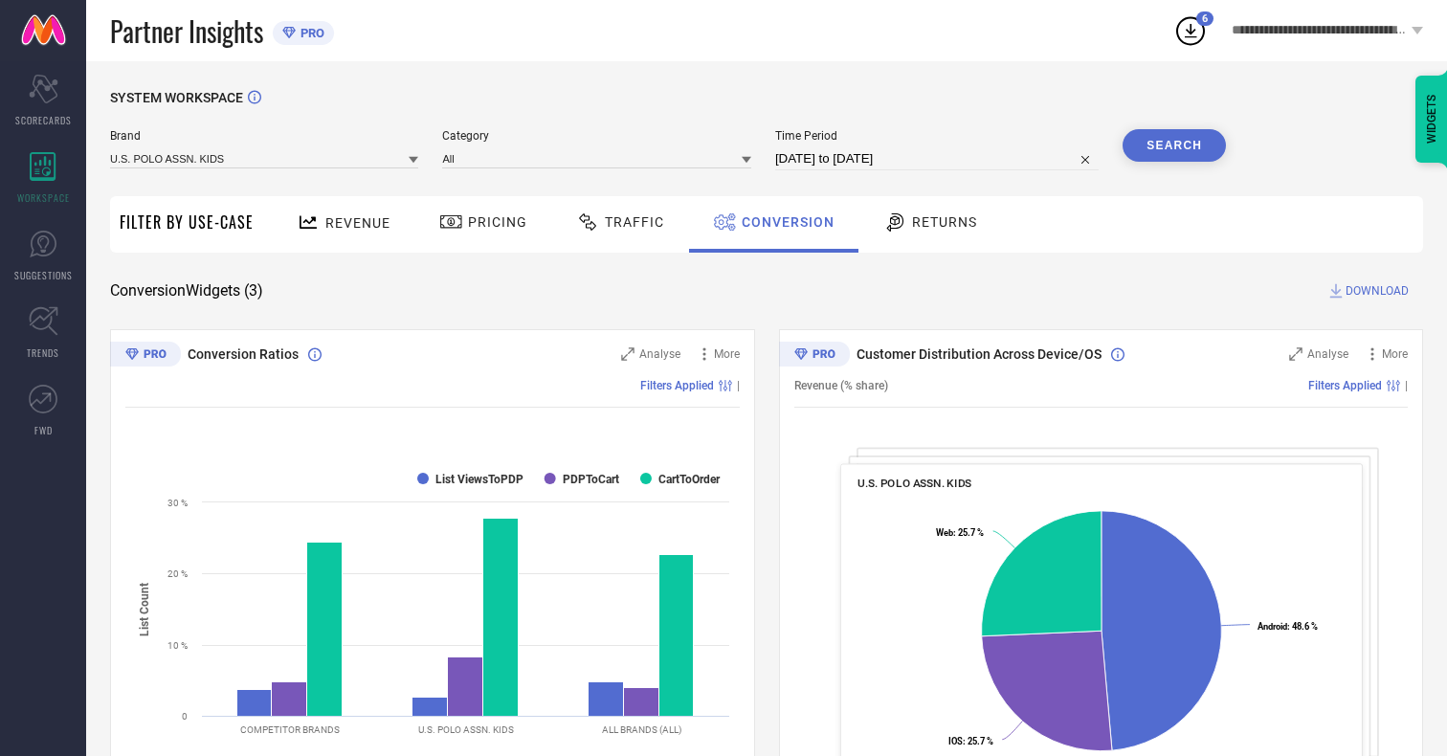
click at [1377, 291] on span "DOWNLOAD" at bounding box center [1376, 290] width 63 height 19
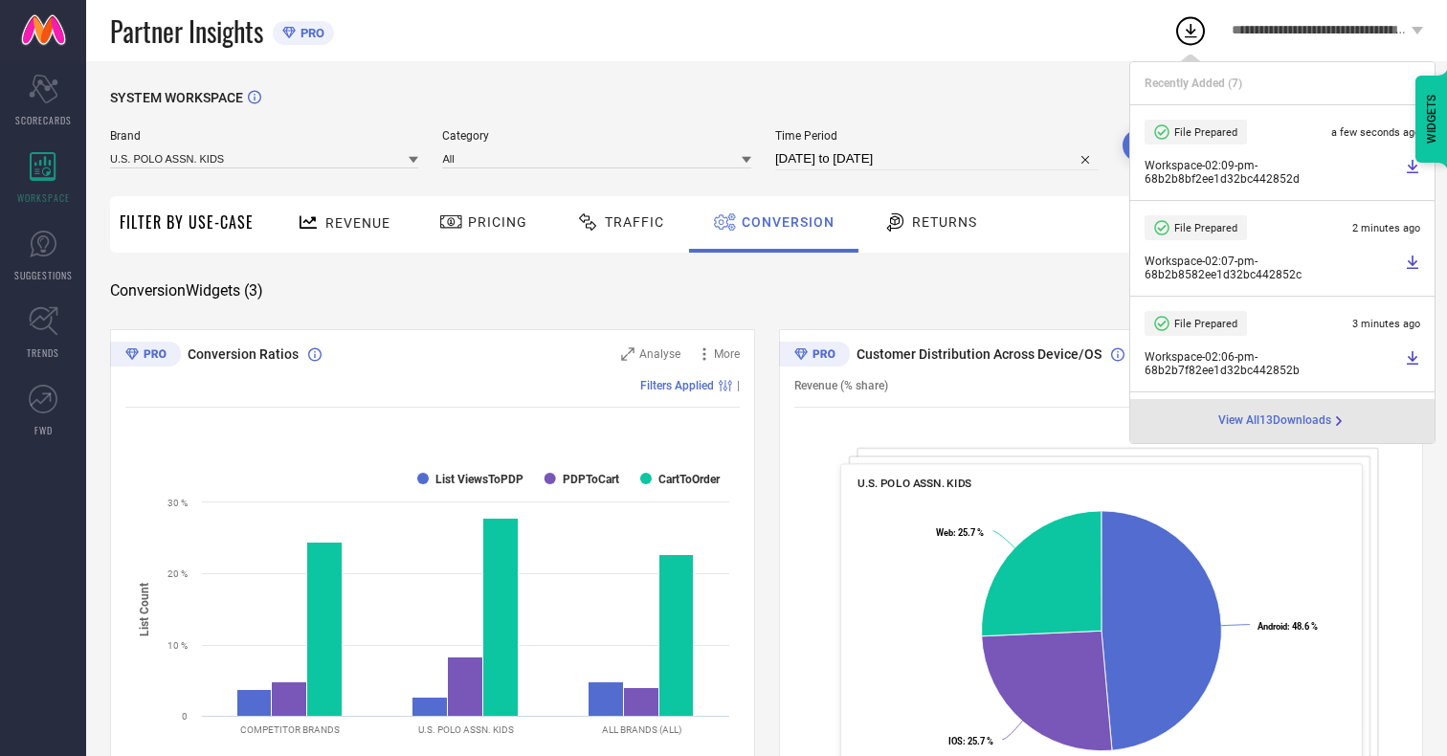
click at [783, 222] on span "Conversion" at bounding box center [787, 221] width 93 height 15
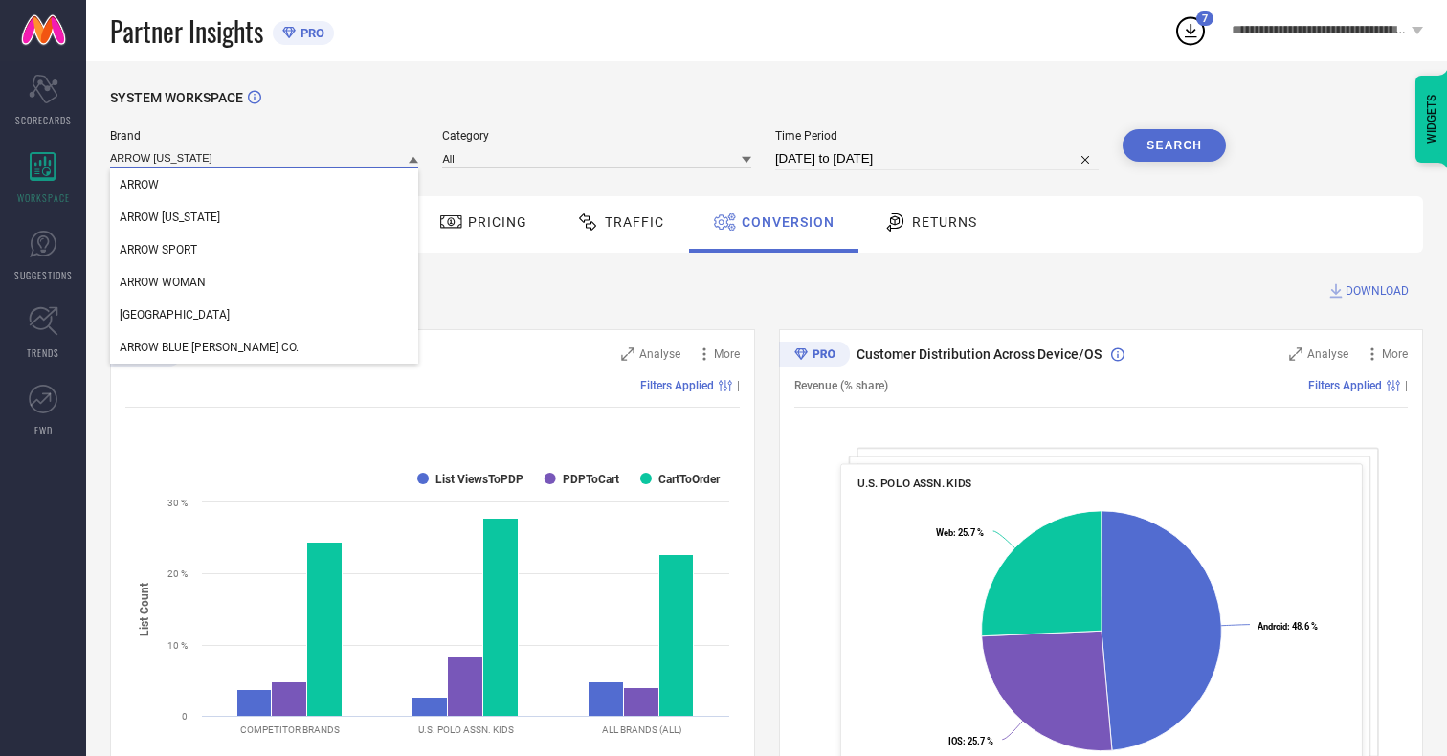
type input "ARROW [US_STATE]"
click at [168, 218] on span "ARROW [US_STATE]" at bounding box center [170, 216] width 100 height 13
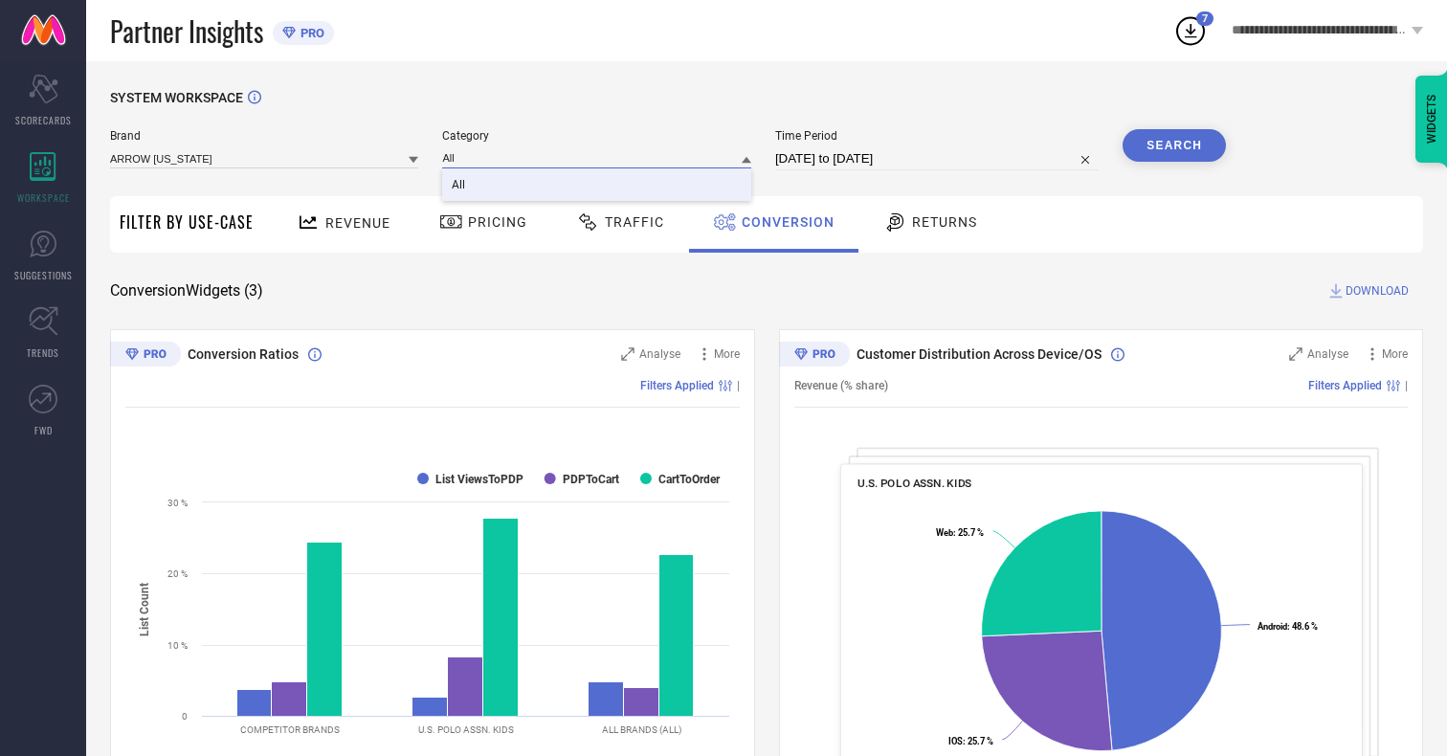
type input "All"
click at [460, 186] on span "All" at bounding box center [458, 184] width 13 height 13
click at [1174, 145] on button "Search" at bounding box center [1173, 145] width 103 height 33
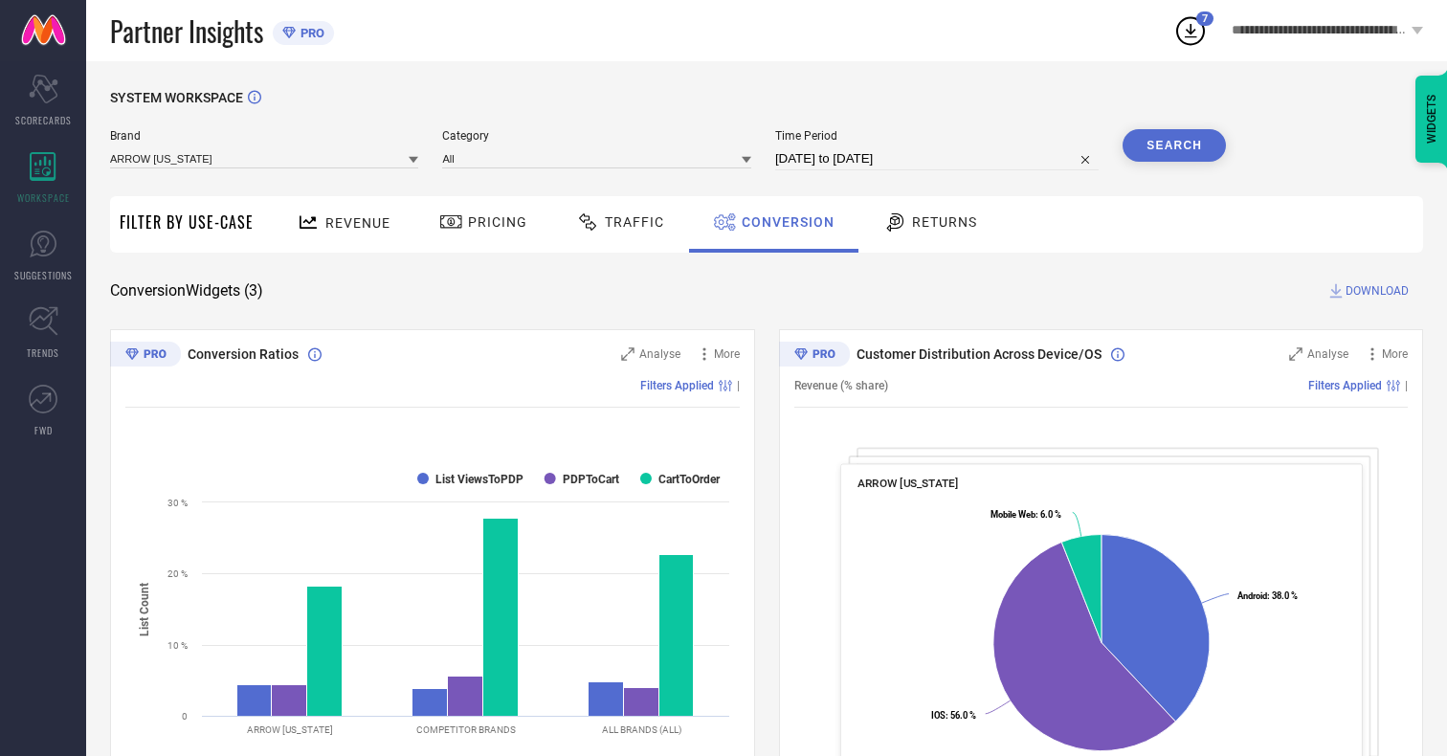
click at [1377, 291] on span "DOWNLOAD" at bounding box center [1376, 290] width 63 height 19
click at [783, 222] on span "Conversion" at bounding box center [787, 221] width 93 height 15
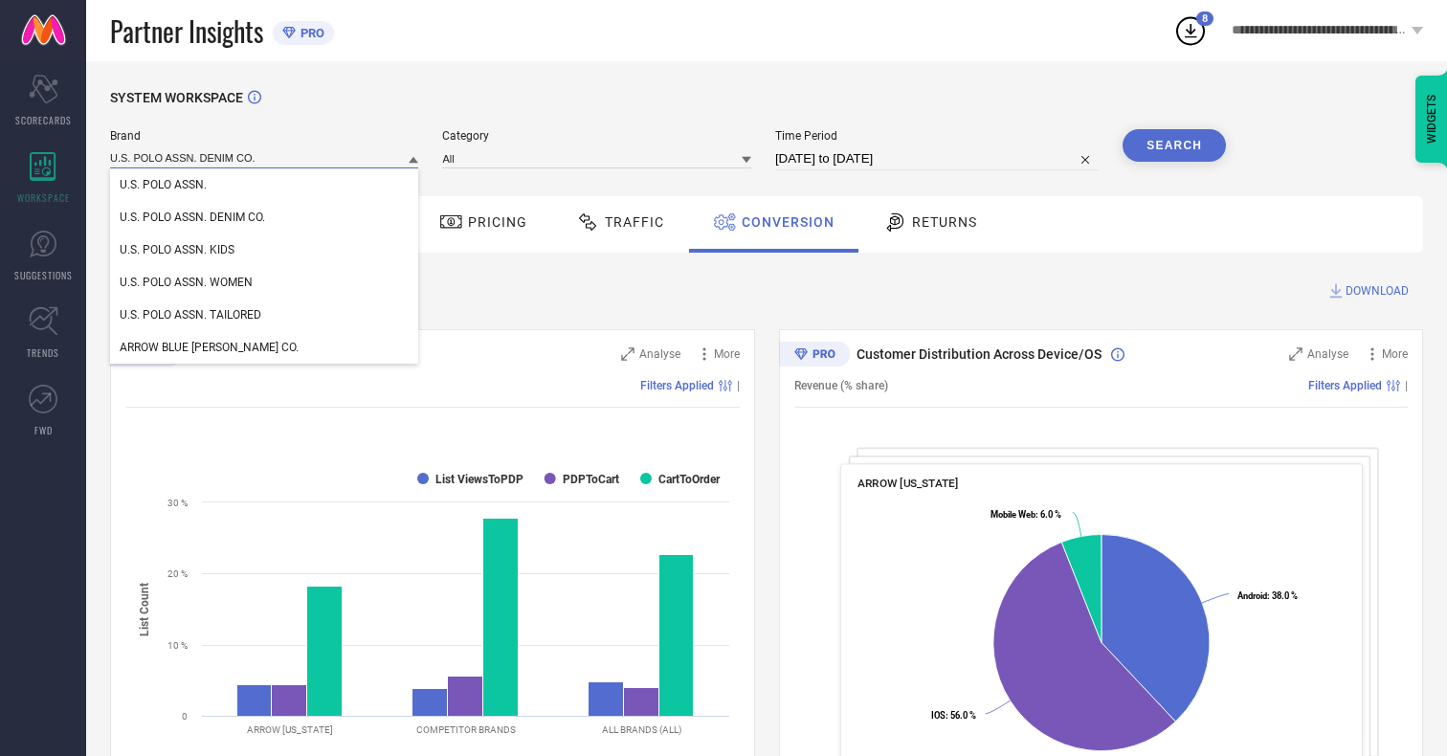
type input "U.S. POLO ASSN. DENIM CO."
click at [192, 218] on span "U.S. POLO ASSN. DENIM CO." at bounding box center [192, 216] width 145 height 13
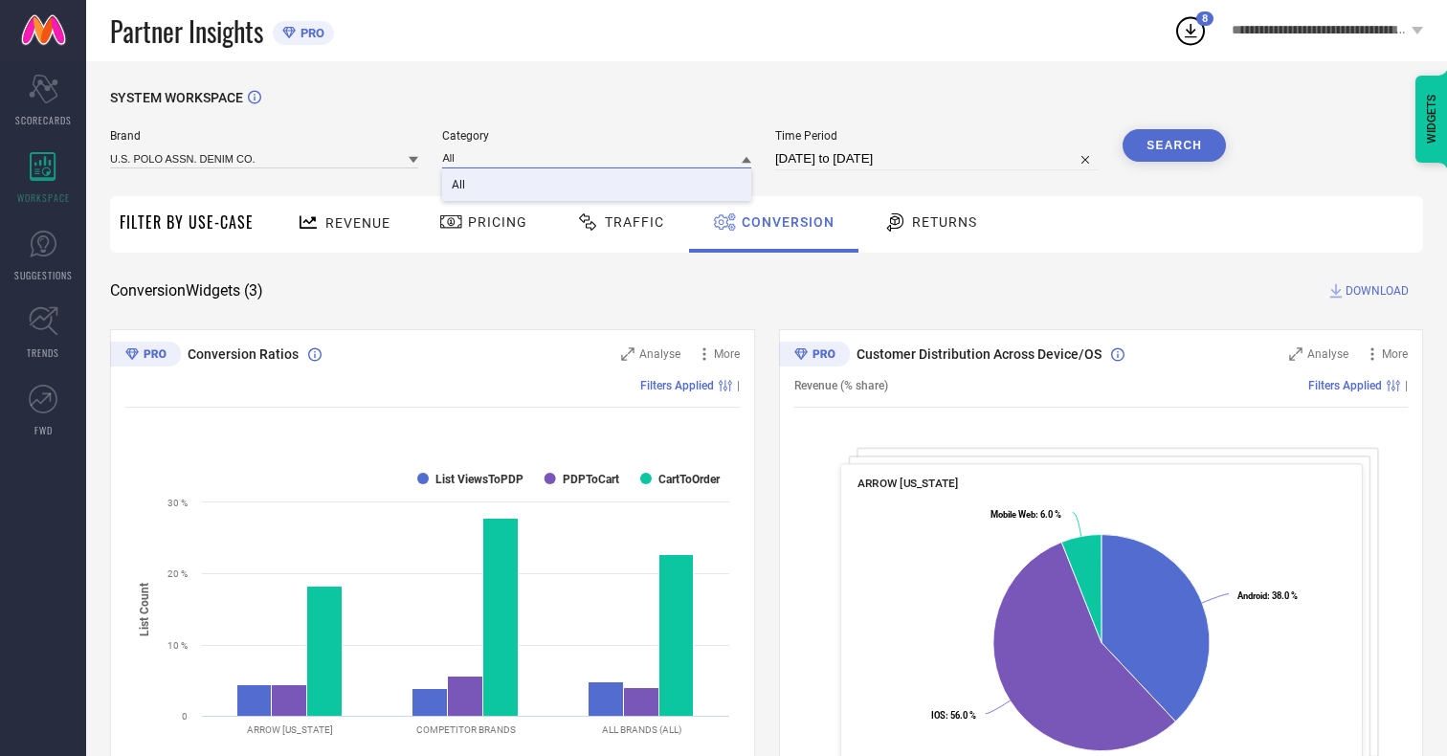
type input "All"
click at [460, 186] on span "All" at bounding box center [458, 184] width 13 height 13
click at [1174, 145] on button "Search" at bounding box center [1173, 145] width 103 height 33
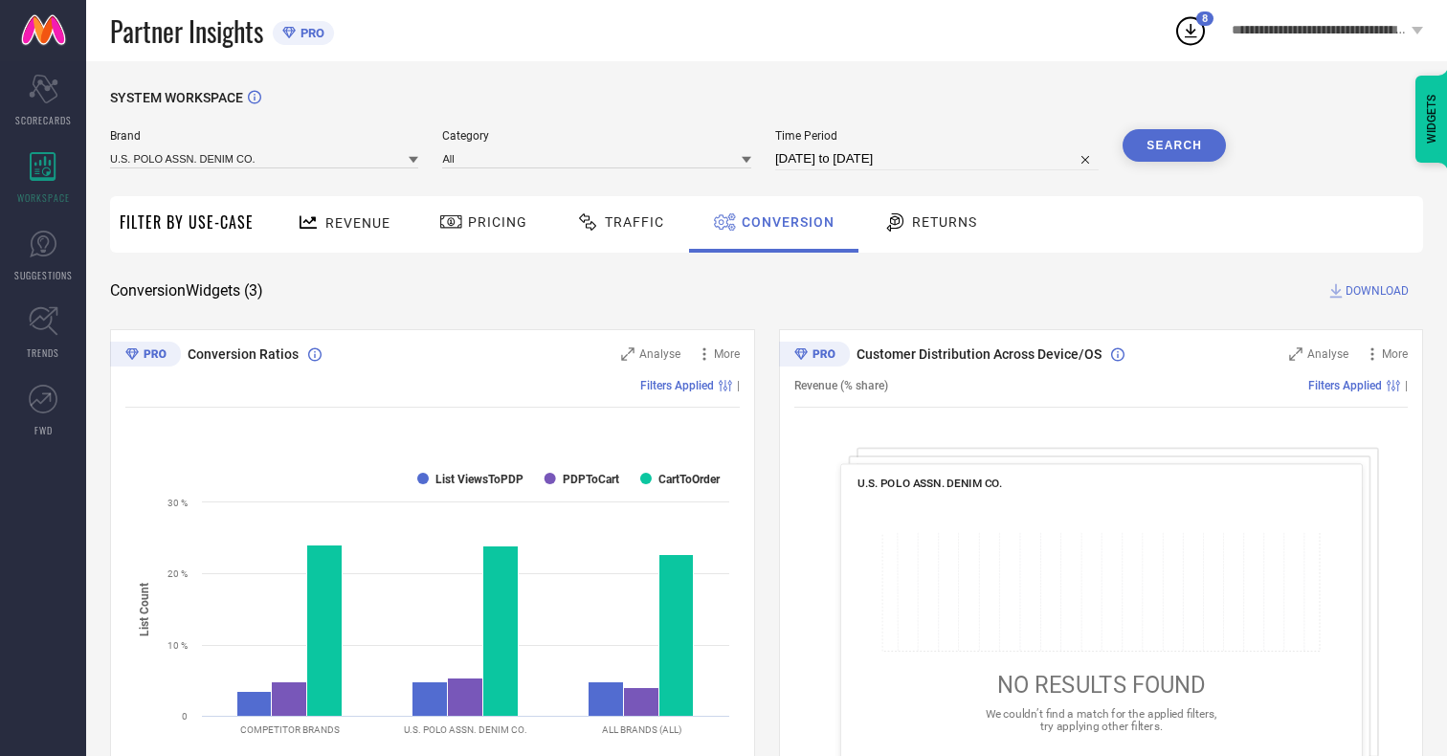
click at [1377, 291] on span "DOWNLOAD" at bounding box center [1376, 290] width 63 height 19
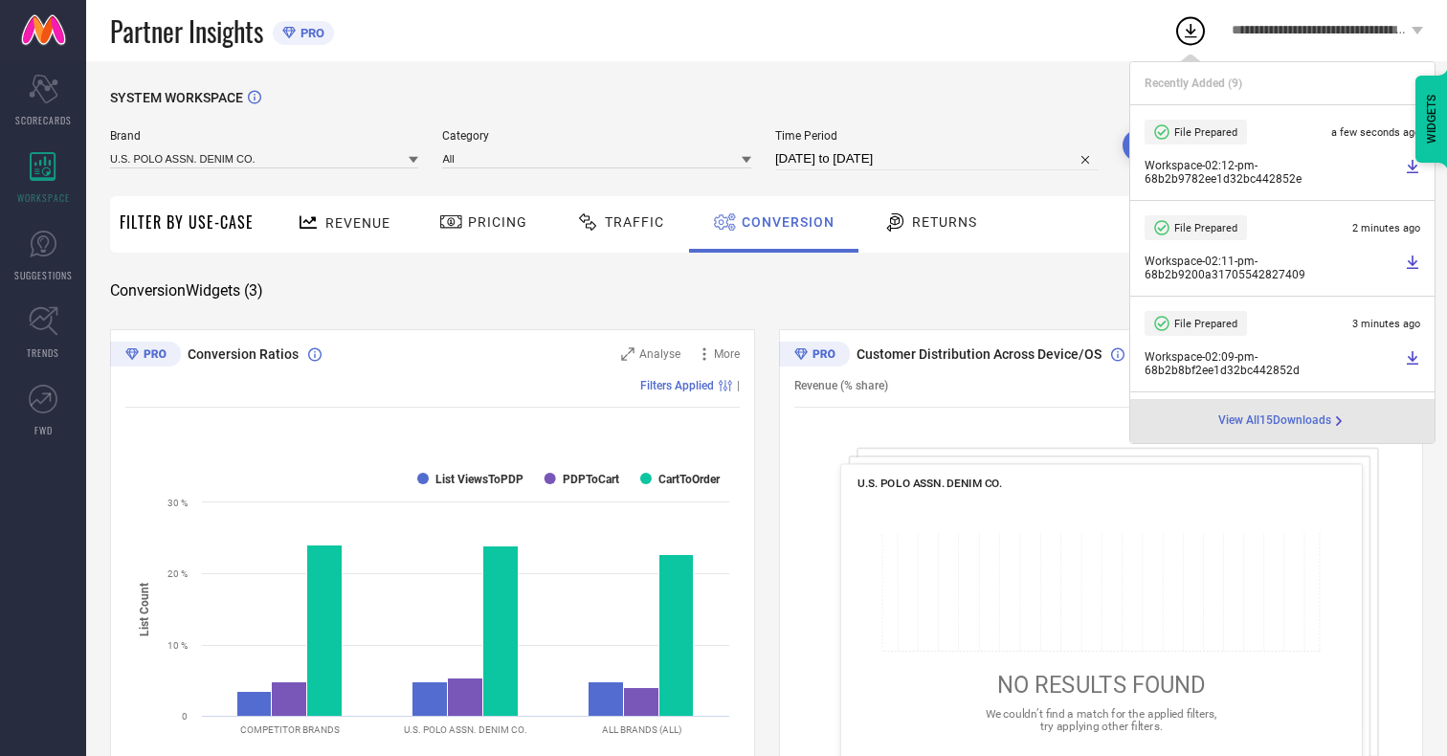
click at [783, 222] on span "Conversion" at bounding box center [787, 221] width 93 height 15
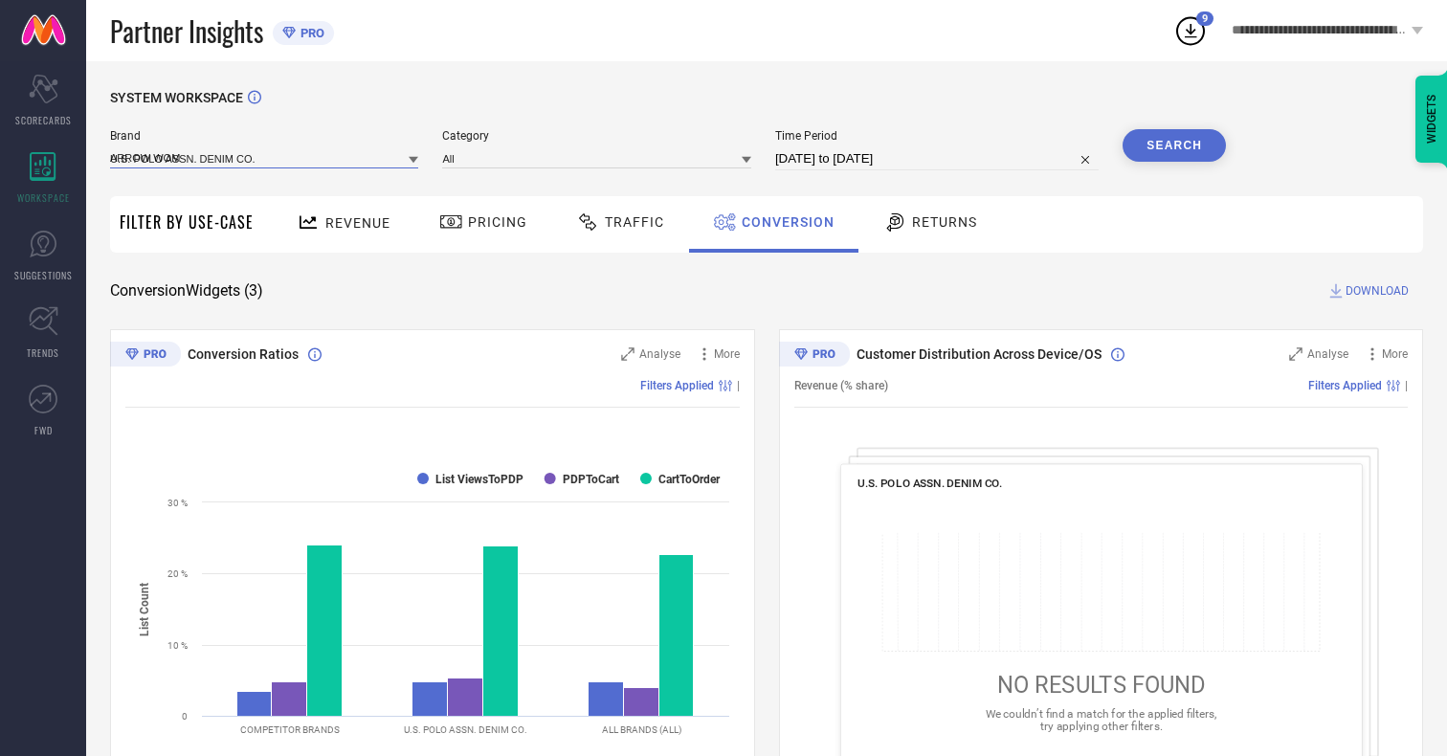
type input "ARROW WOMAN"
